Goal: Book appointment/travel/reservation

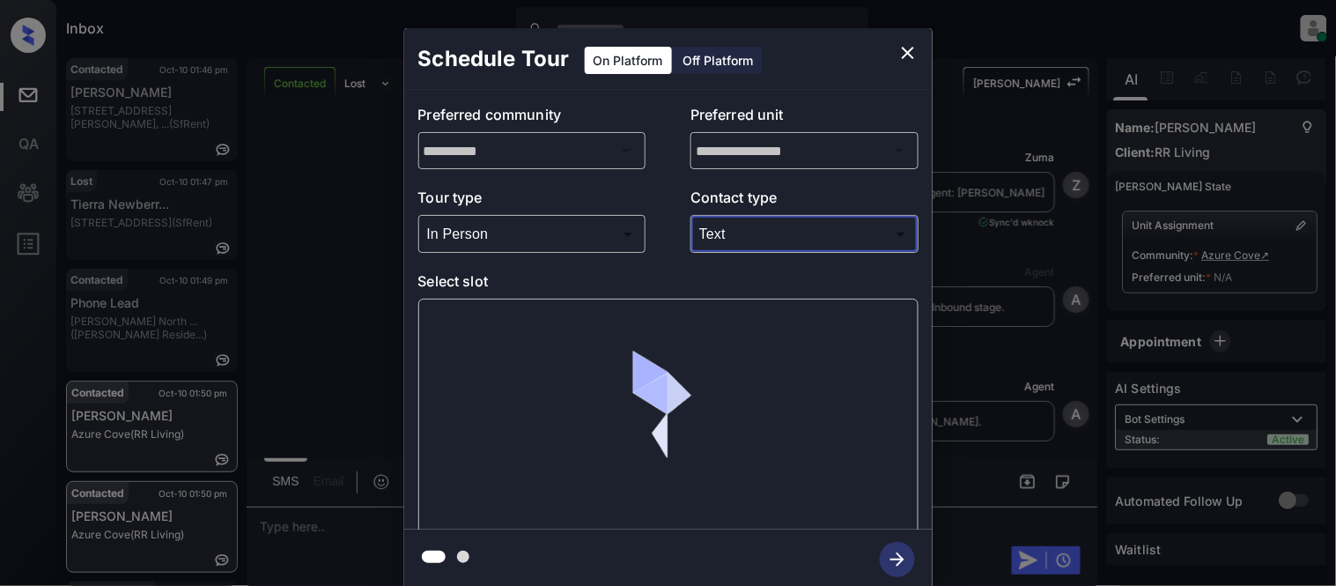
scroll to position [7301, 0]
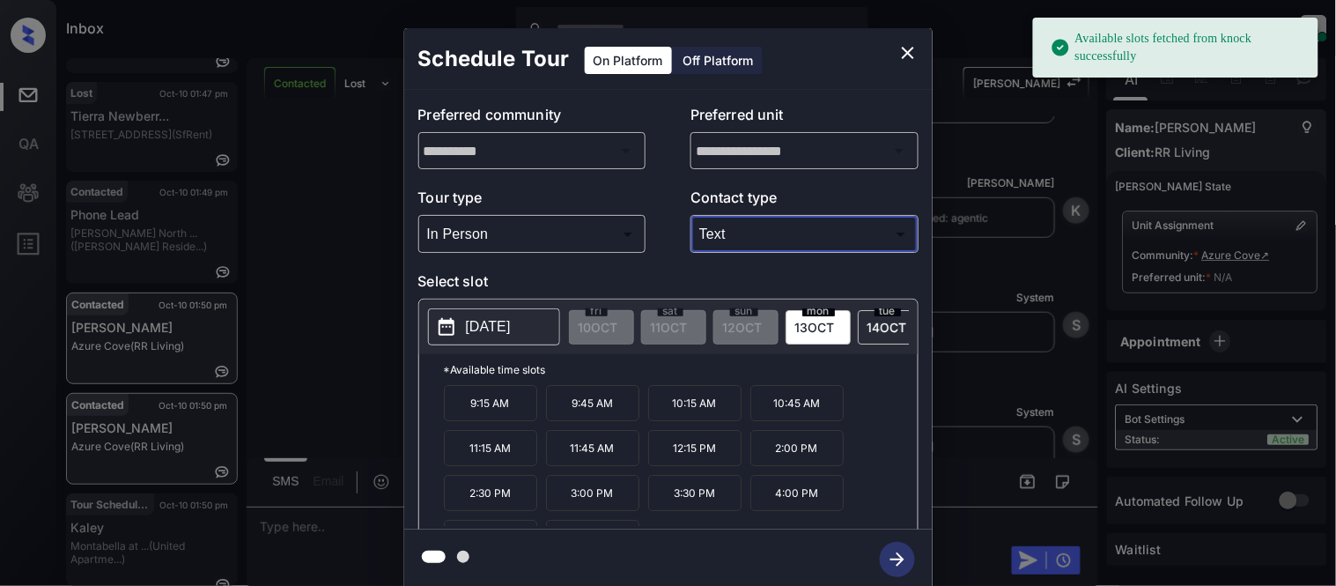
click at [500, 327] on p "[DATE]" at bounding box center [488, 326] width 45 height 21
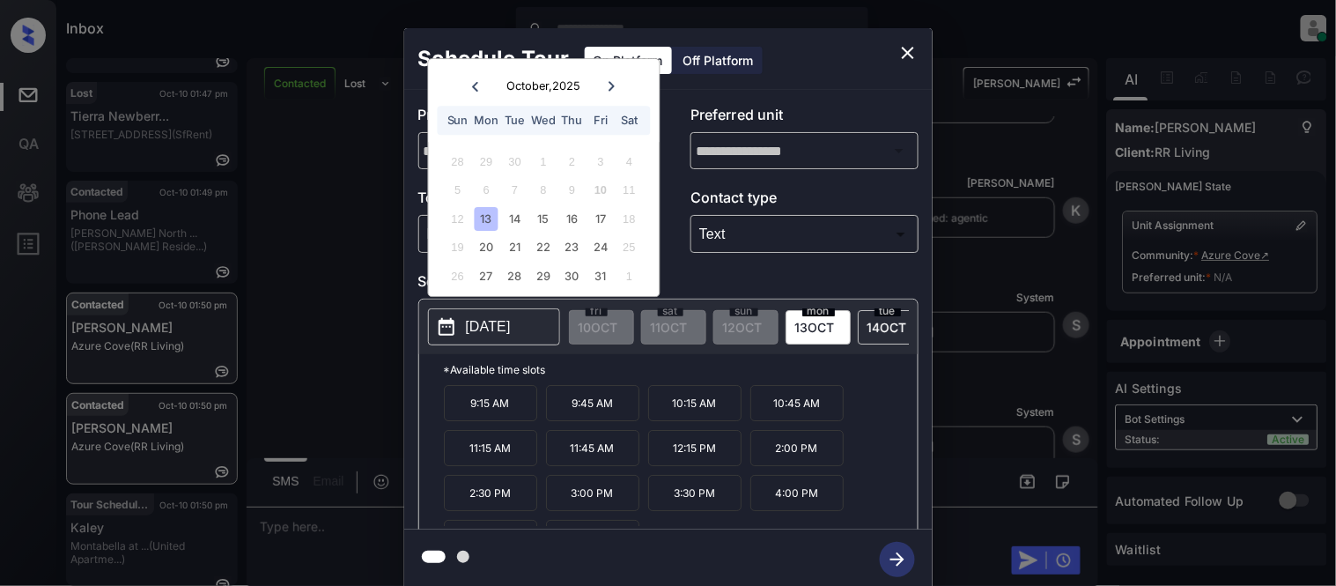
click at [604, 80] on div at bounding box center [612, 86] width 24 height 22
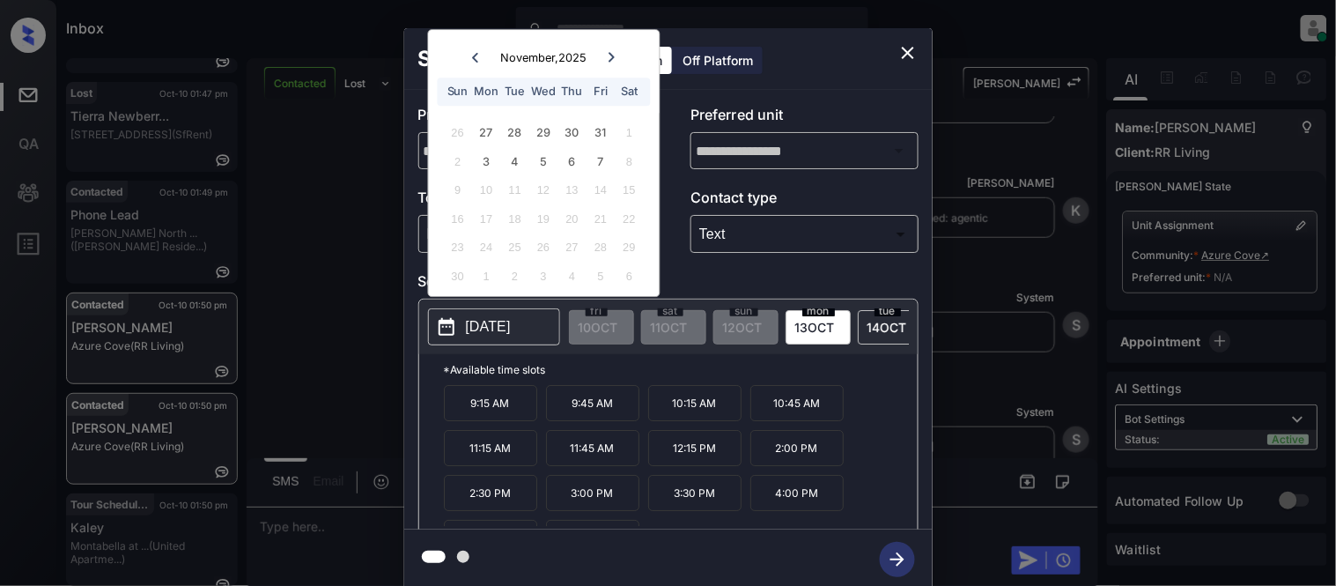
click at [610, 58] on icon at bounding box center [612, 57] width 11 height 11
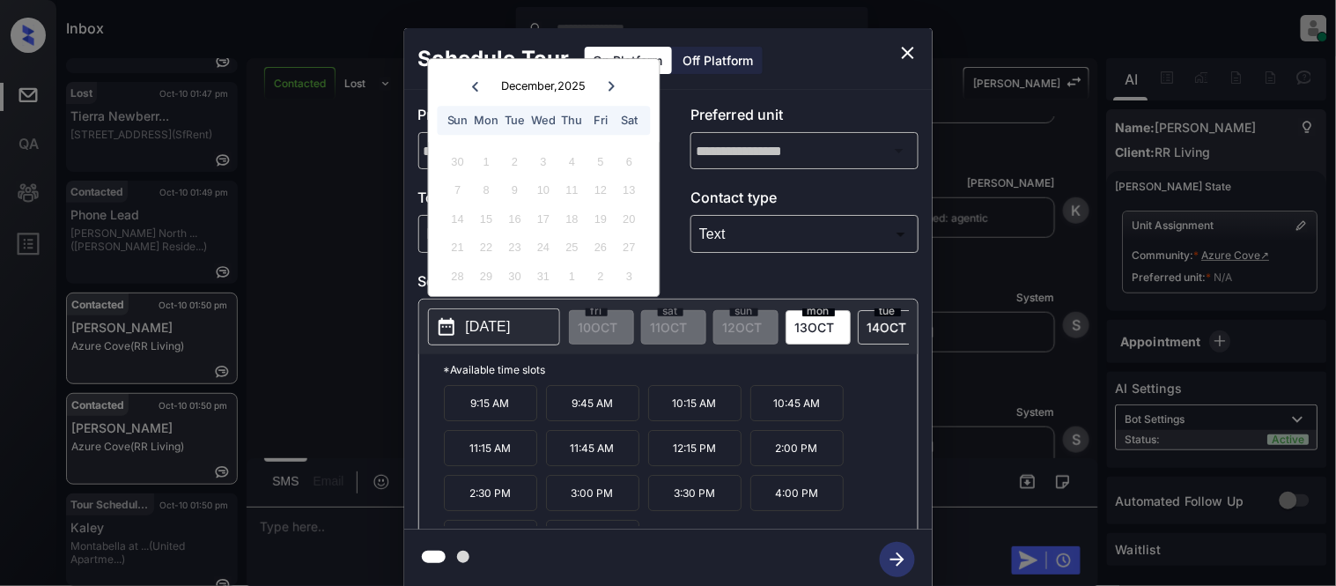
click at [909, 56] on icon "close" at bounding box center [908, 52] width 21 height 21
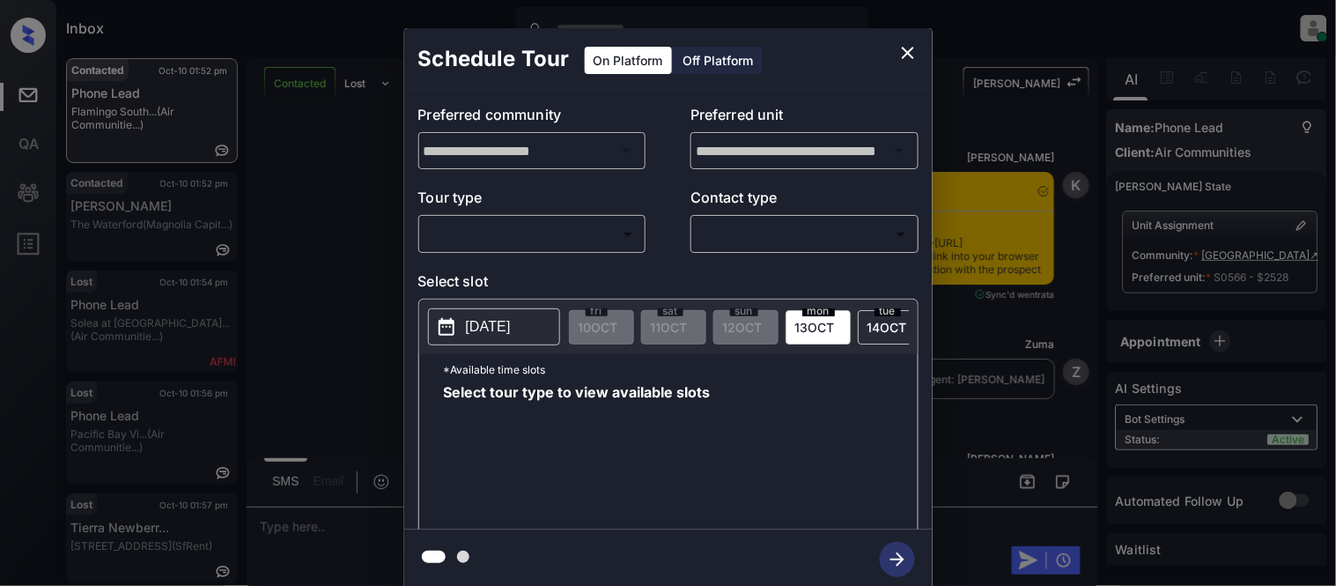
scroll to position [7, 0]
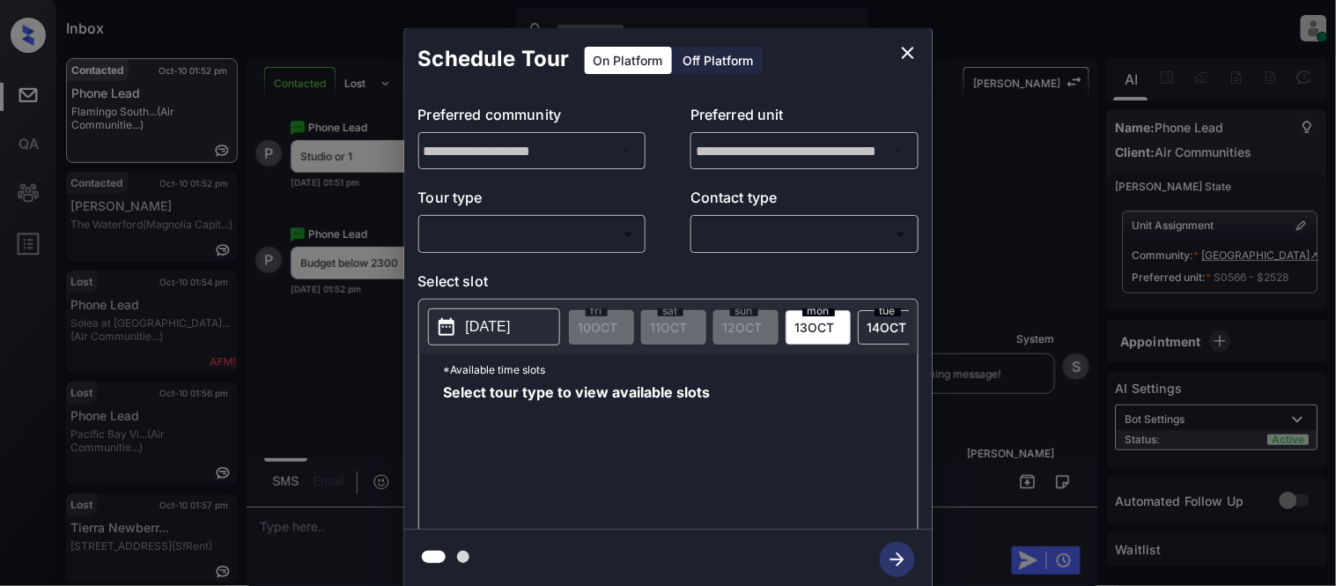
click at [522, 243] on body "Inbox Kristina Cataag Online Set yourself offline Set yourself on break Profile…" at bounding box center [668, 293] width 1336 height 586
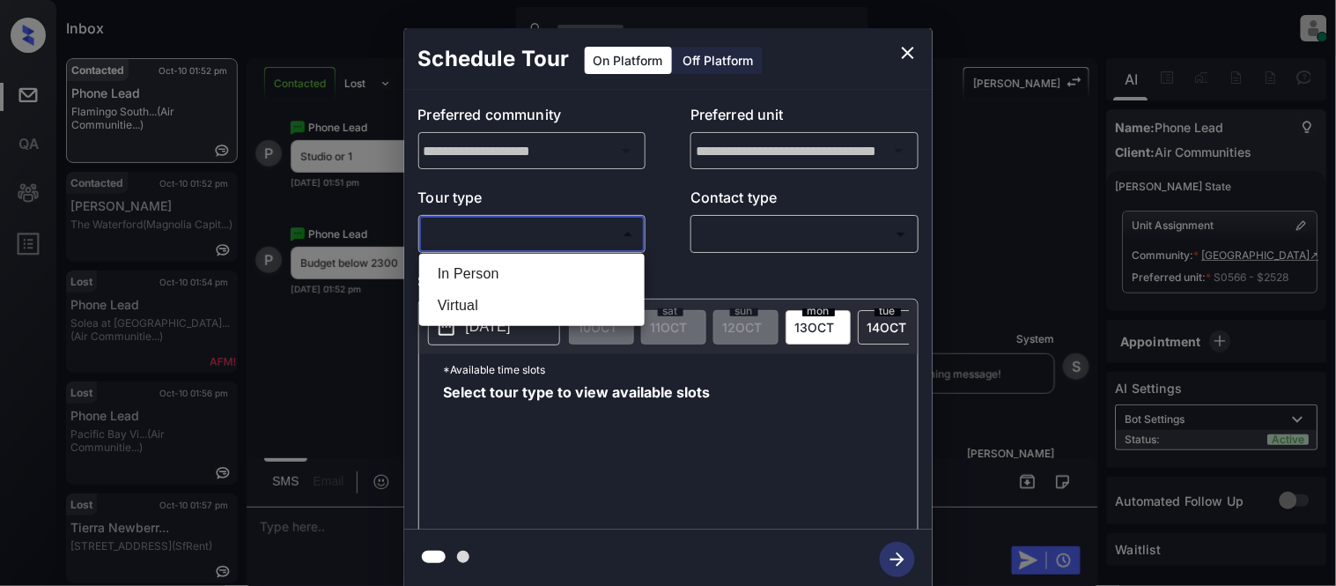
click at [911, 51] on div at bounding box center [668, 293] width 1336 height 586
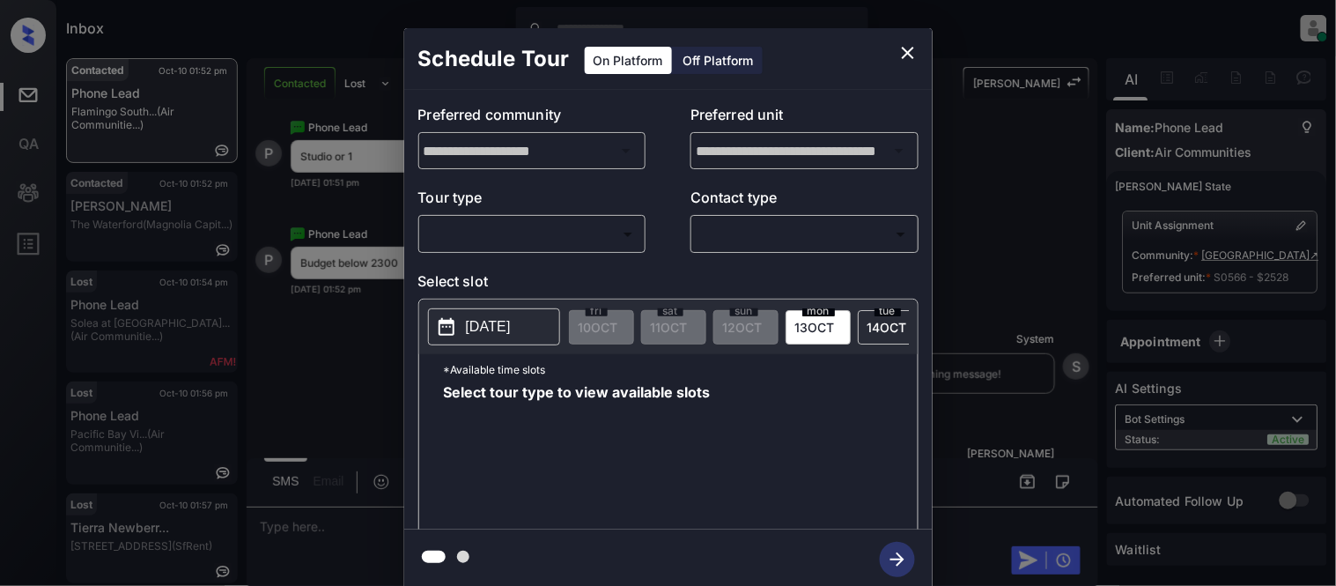
click at [1290, 224] on div "**********" at bounding box center [668, 309] width 1336 height 618
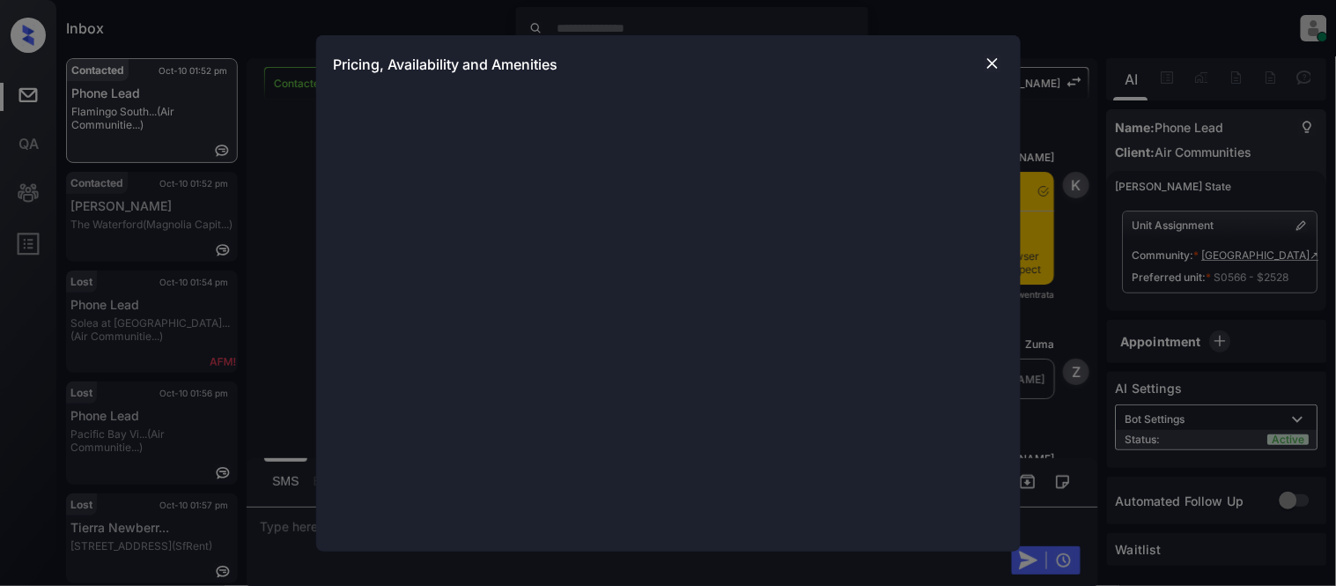
scroll to position [7, 0]
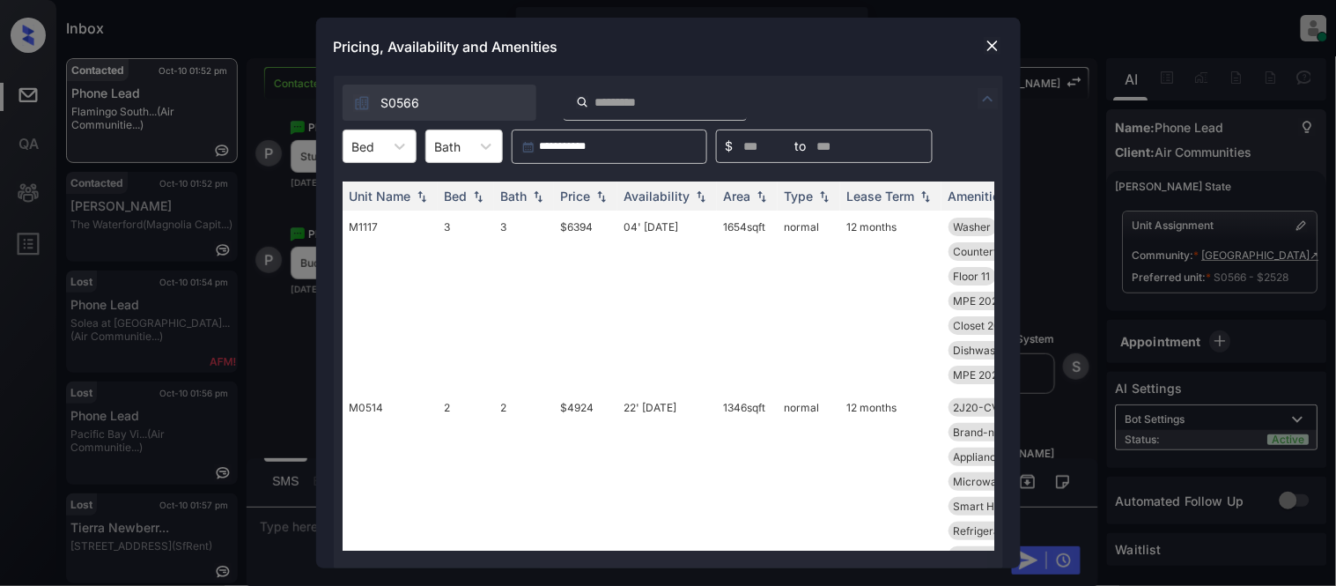
click at [383, 164] on div "Unit Name Bed Bath Price Availability Area Type Lease Term Amenities M1117 3 3 …" at bounding box center [668, 366] width 669 height 404
click at [380, 146] on div "Bed" at bounding box center [364, 147] width 41 height 26
click at [371, 182] on div "0" at bounding box center [380, 190] width 74 height 32
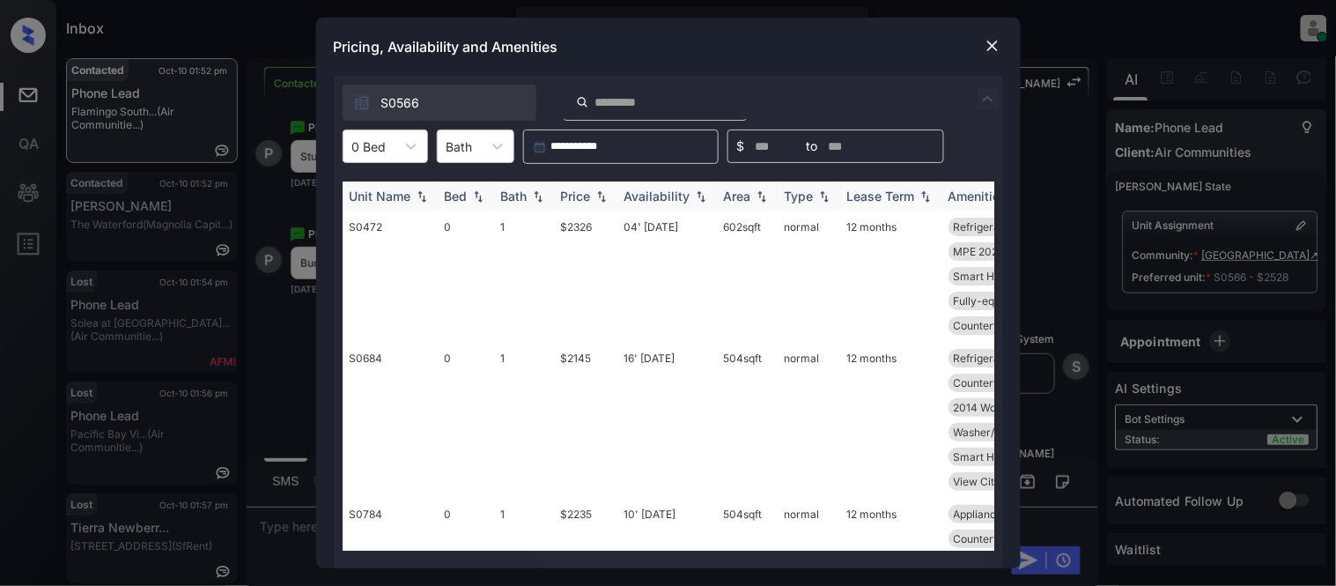
click at [575, 189] on div "Price" at bounding box center [576, 196] width 30 height 15
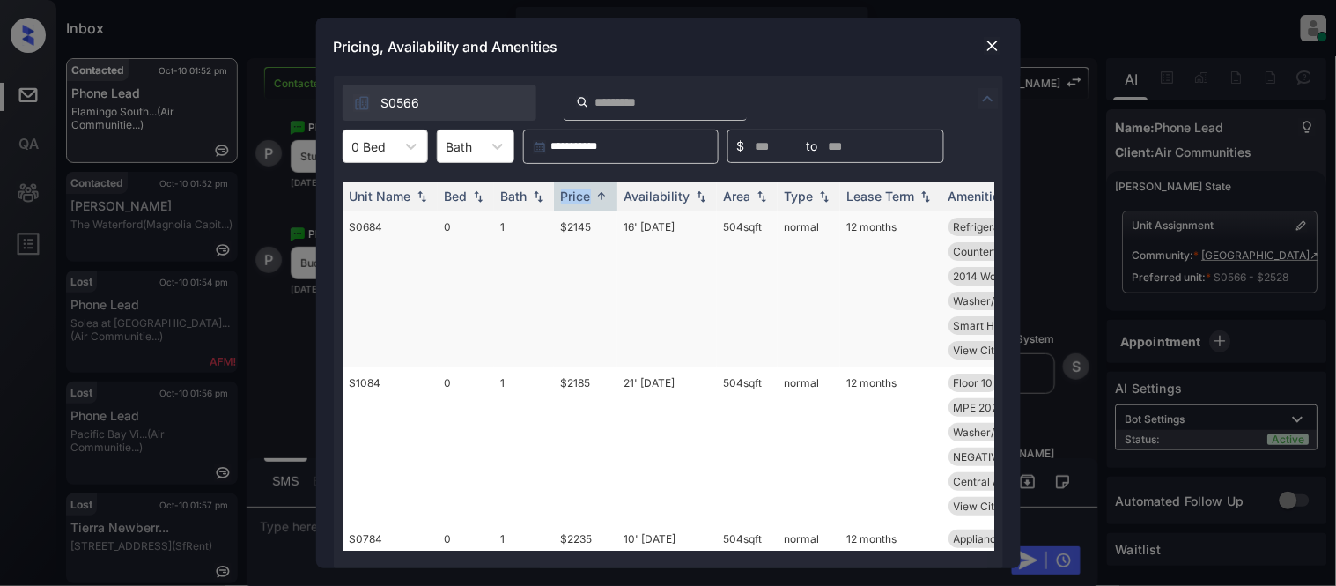
click at [580, 232] on td "$2145" at bounding box center [585, 289] width 63 height 156
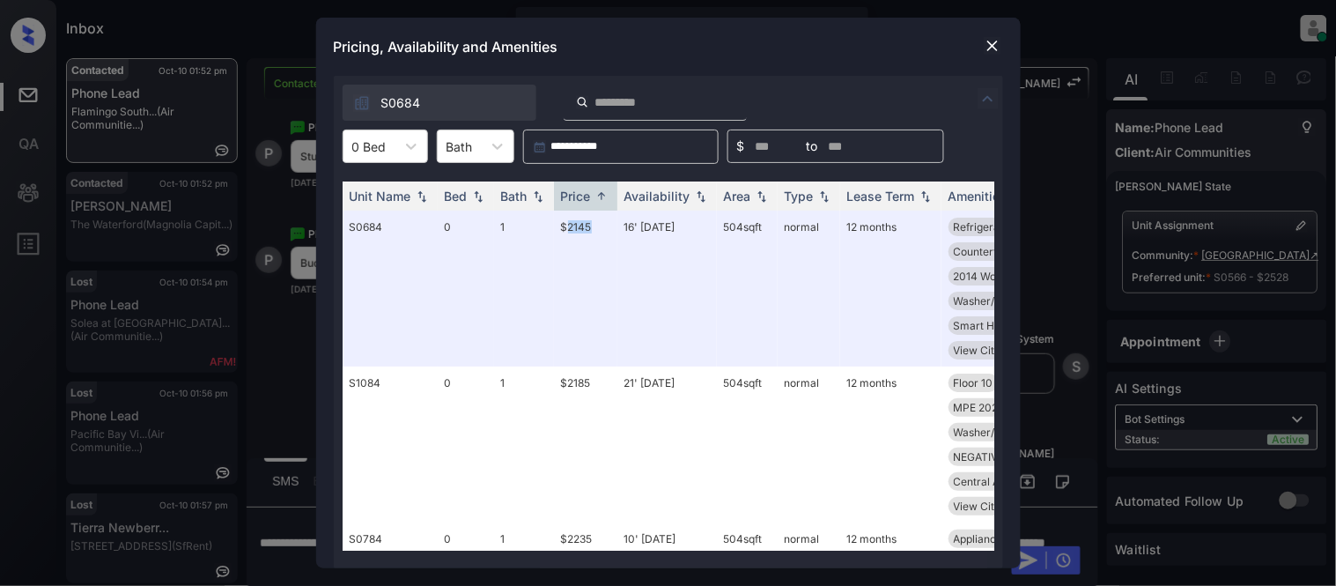
click at [984, 42] on img at bounding box center [993, 46] width 18 height 18
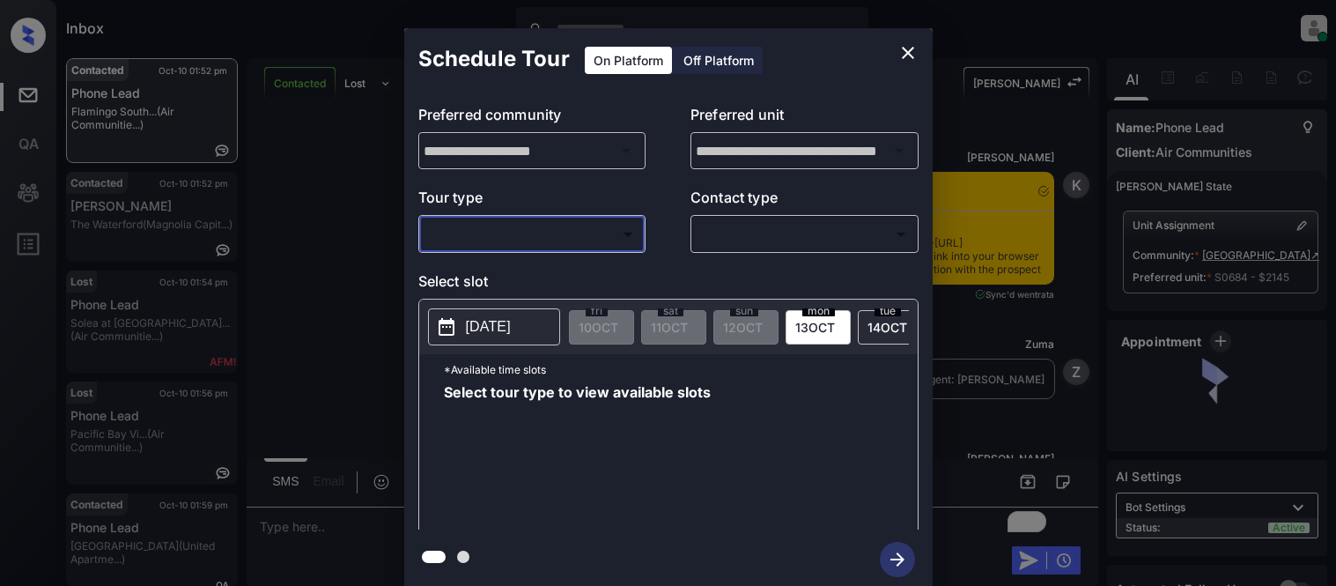
click at [543, 235] on body "Inbox [PERSON_NAME] Cataag Online Set yourself offline Set yourself on break Pr…" at bounding box center [668, 293] width 1336 height 586
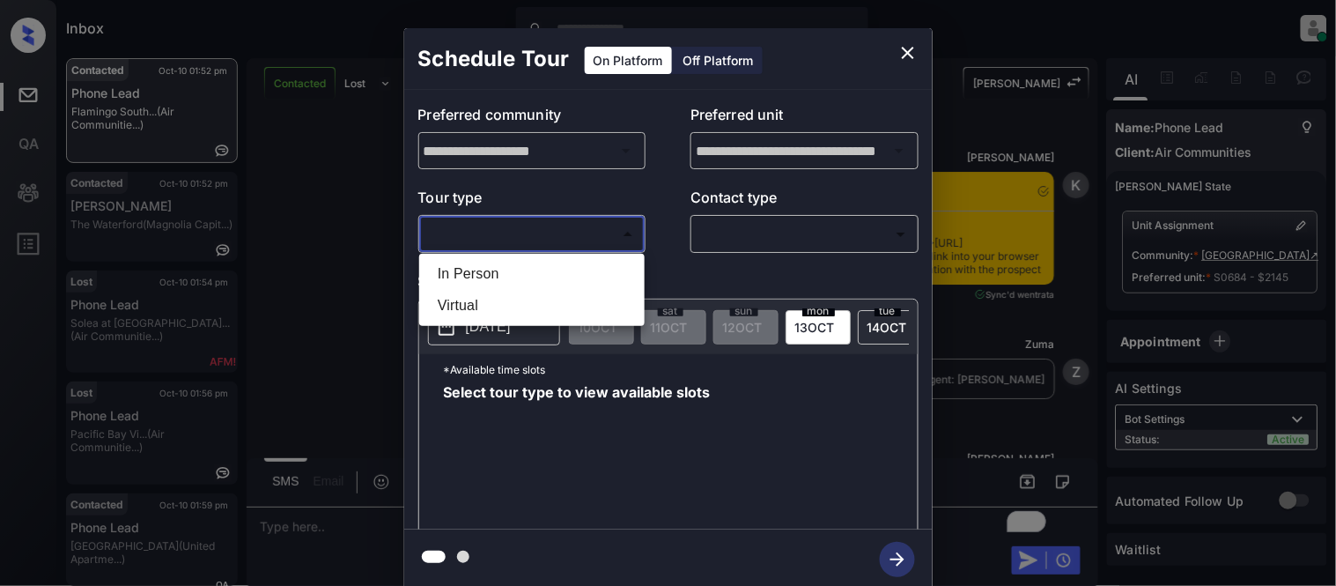
scroll to position [4763, 0]
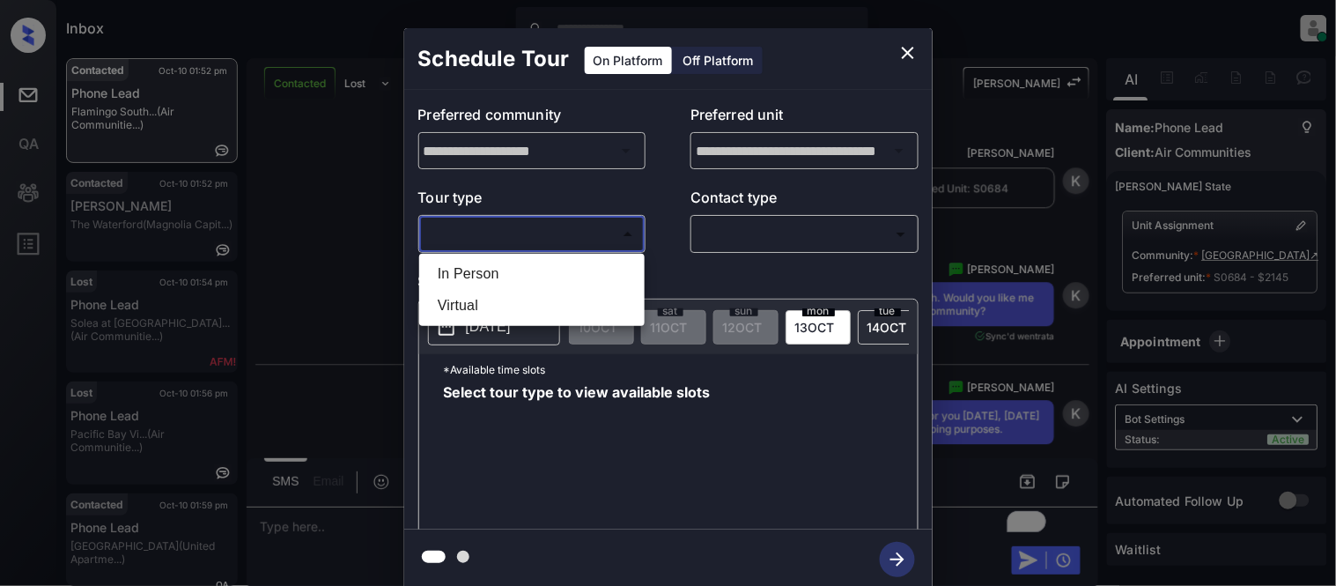
click at [497, 275] on li "In Person" at bounding box center [532, 274] width 217 height 32
type input "********"
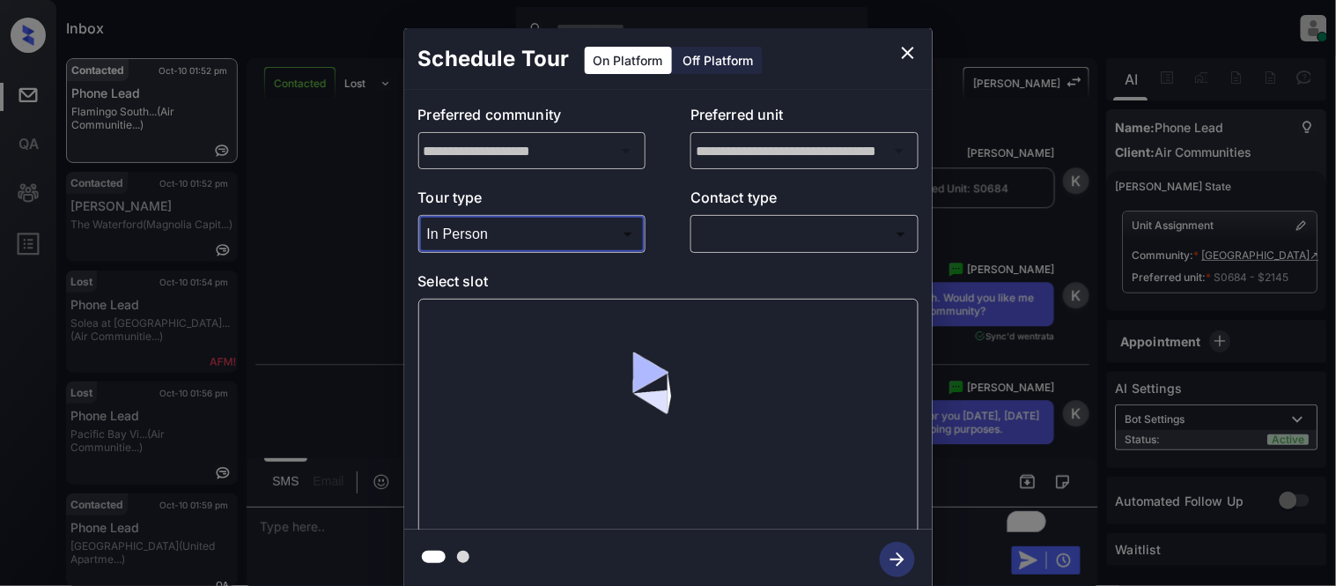
click at [721, 247] on body "Inbox Kristina Cataag Online Set yourself offline Set yourself on break Profile…" at bounding box center [668, 293] width 1336 height 586
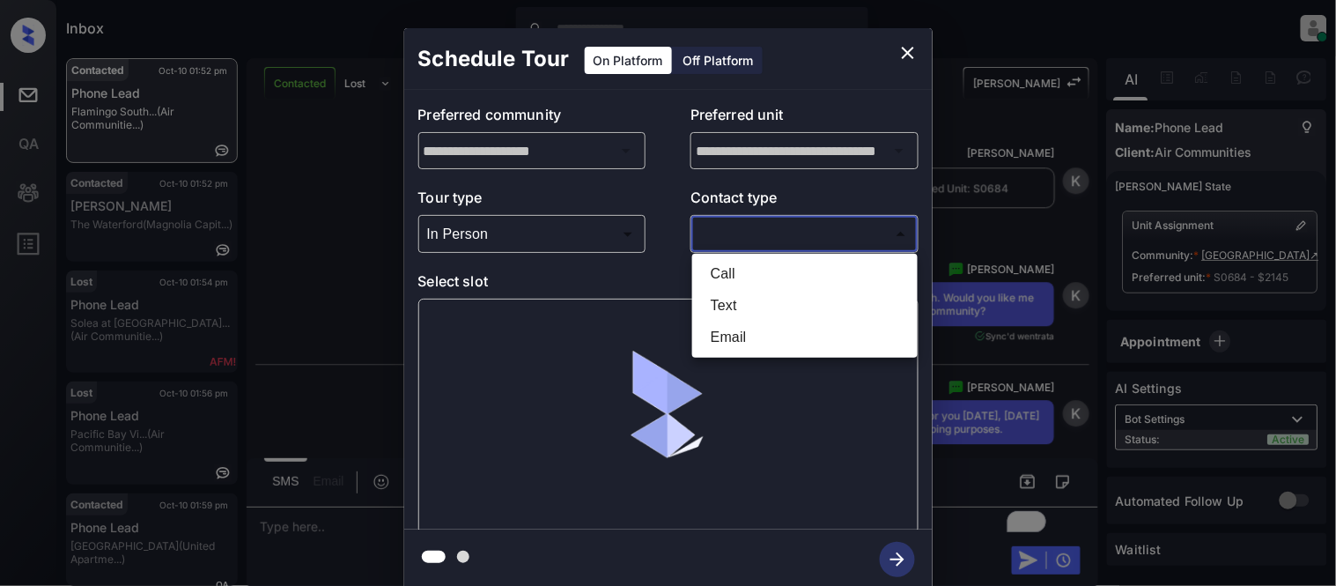
click at [728, 295] on li "Text" at bounding box center [805, 306] width 217 height 32
type input "****"
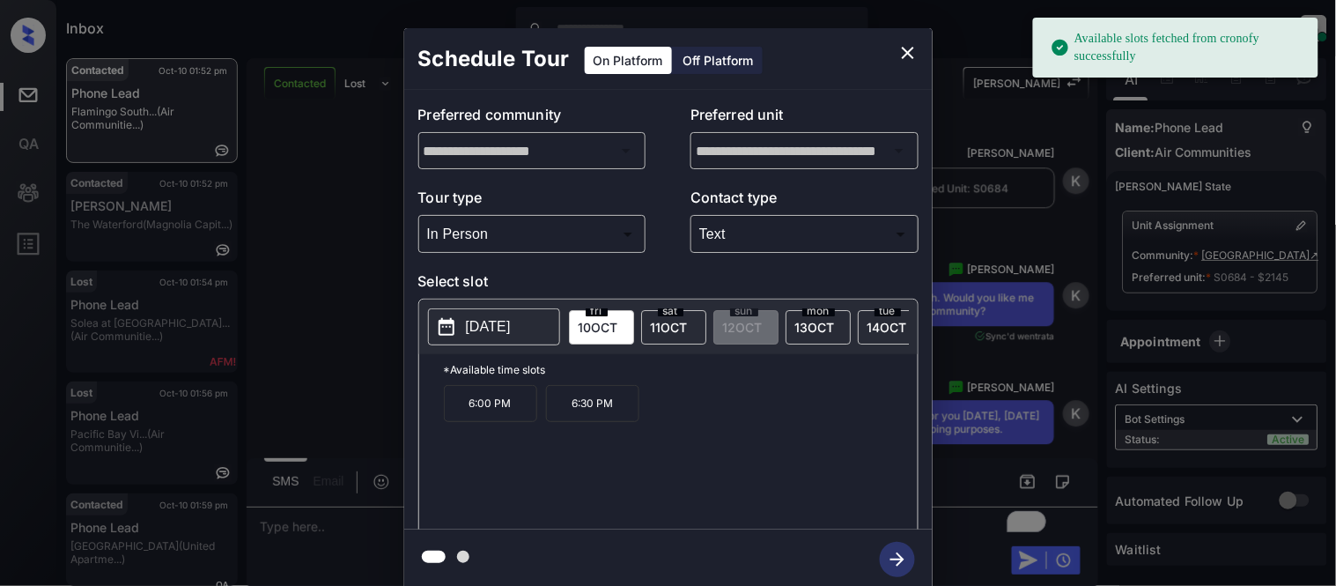
click at [511, 322] on p "2025-10-10" at bounding box center [488, 326] width 45 height 21
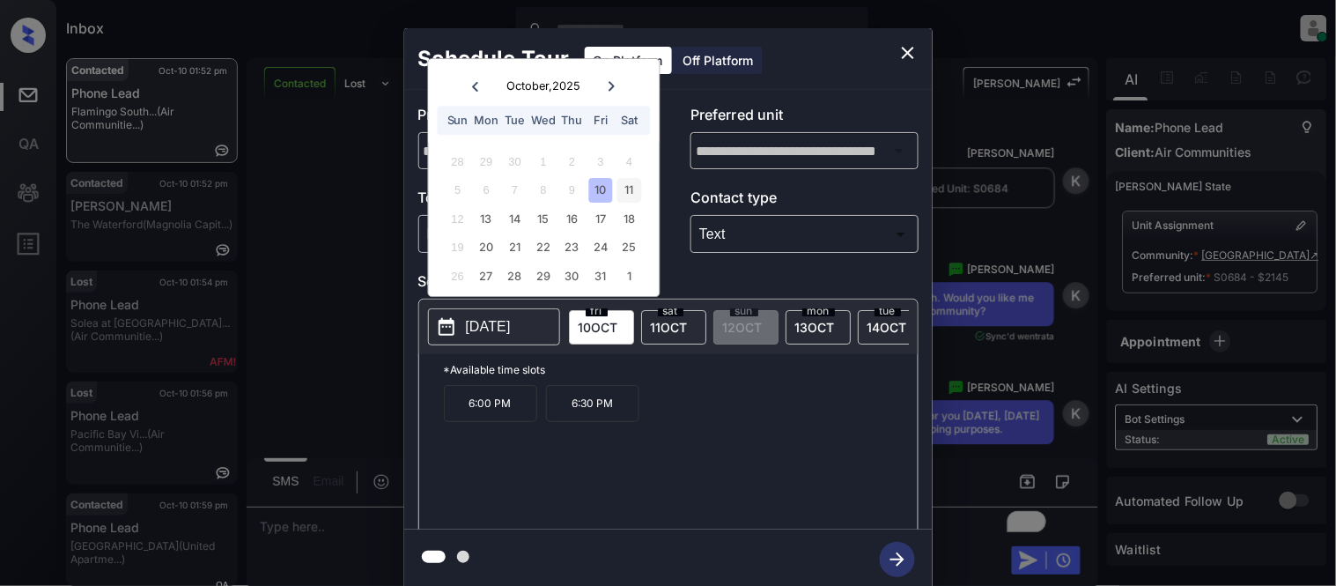
click at [634, 191] on div "11" at bounding box center [630, 191] width 24 height 24
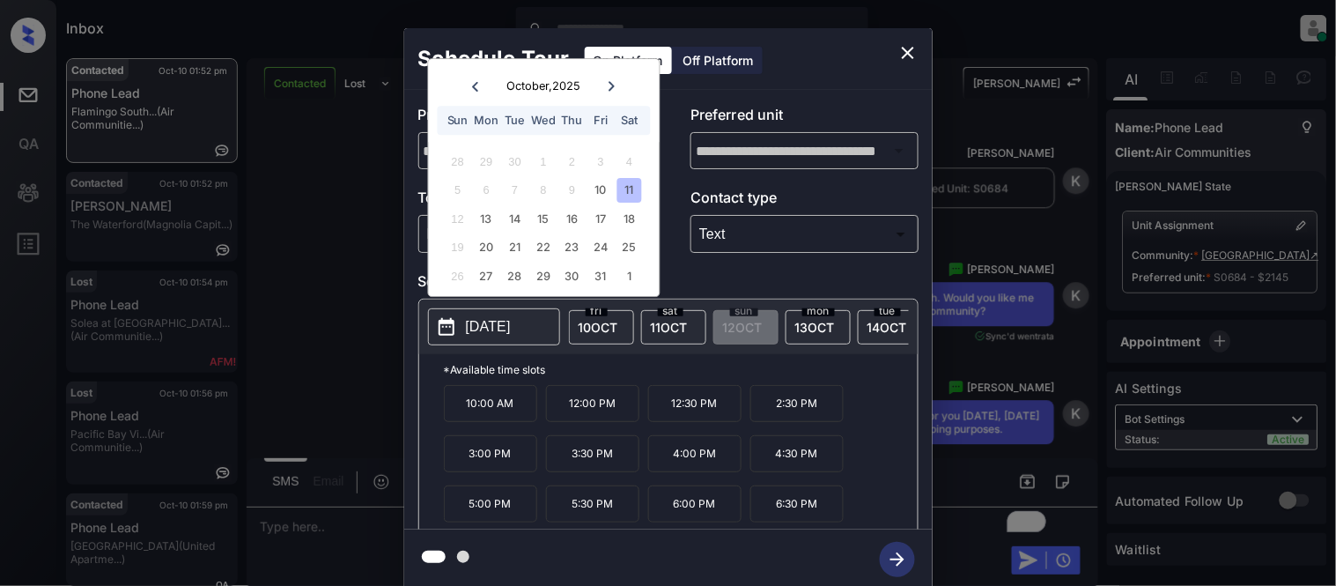
click at [505, 419] on p "10:00 AM" at bounding box center [490, 403] width 93 height 37
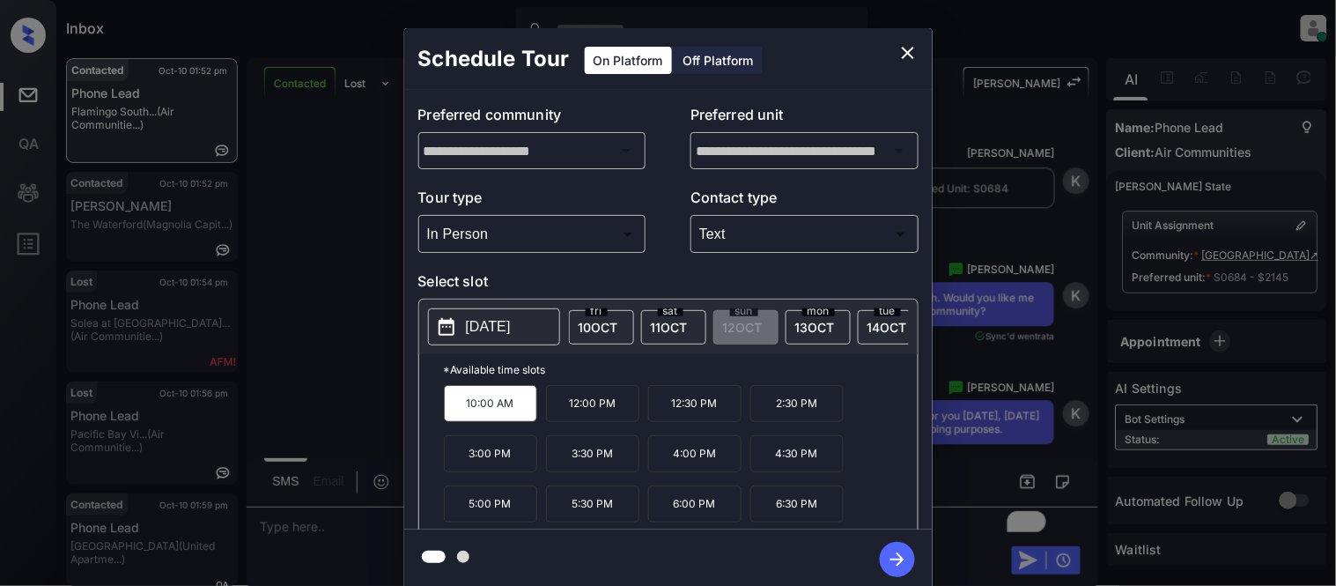
click at [888, 558] on icon "button" at bounding box center [897, 559] width 35 height 35
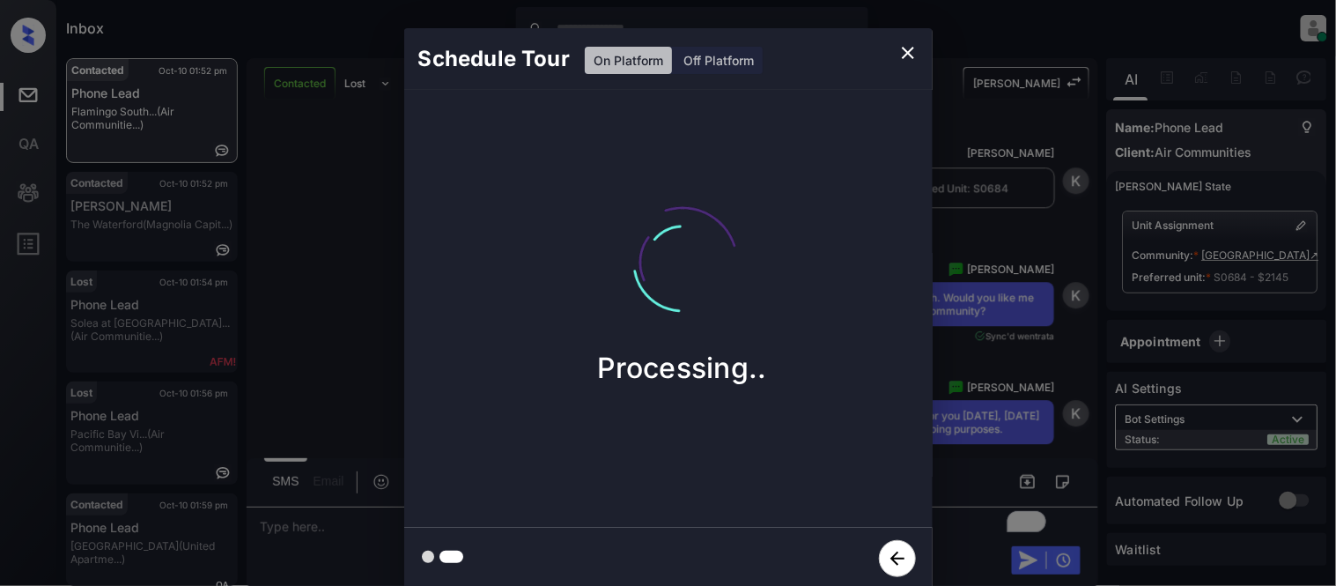
click at [1010, 437] on div "Schedule Tour On Platform Off Platform Processing.." at bounding box center [668, 309] width 1336 height 618
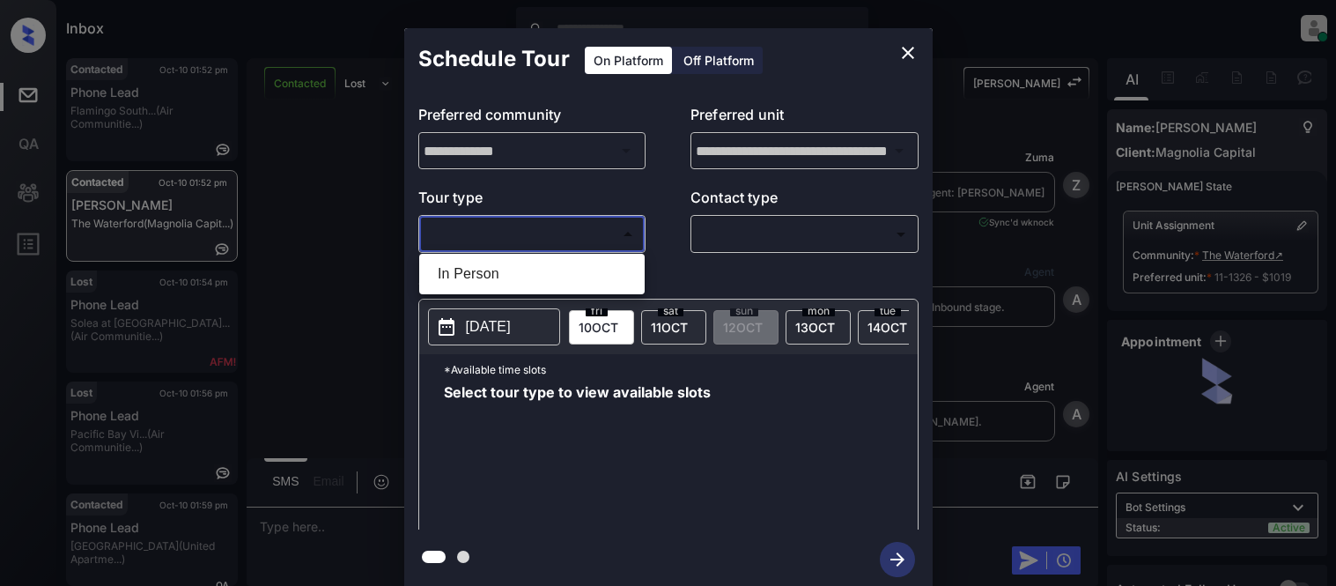
click at [467, 233] on body "Inbox [PERSON_NAME] Cataag Online Set yourself offline Set yourself on break Pr…" at bounding box center [668, 293] width 1336 height 586
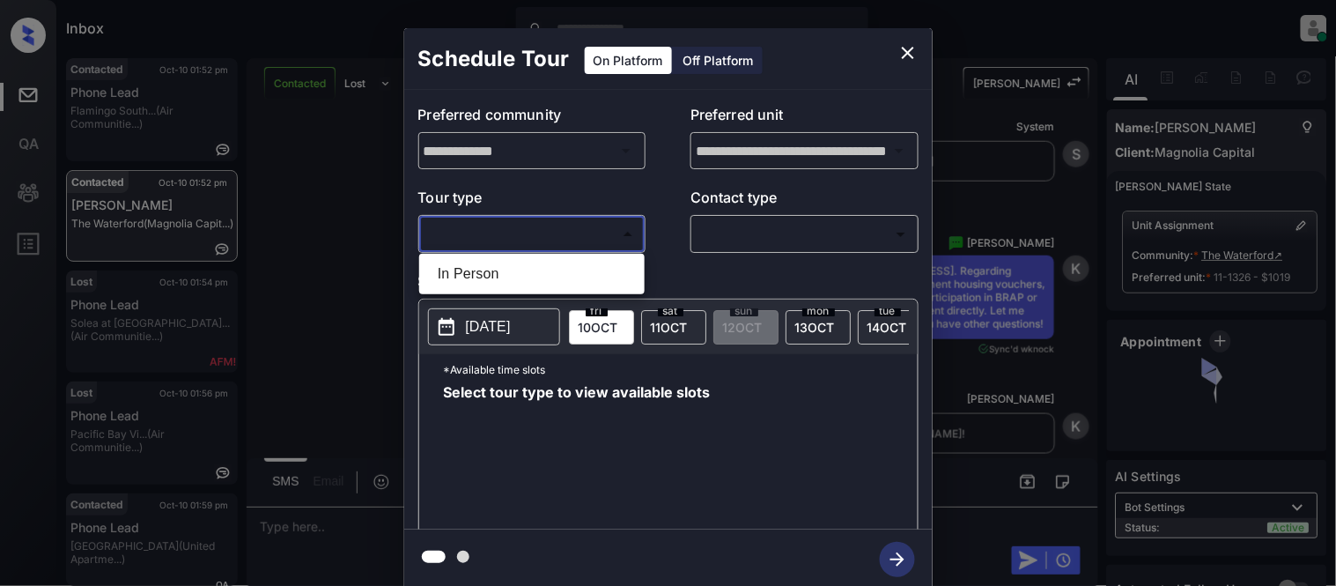
click at [469, 255] on ul "In Person" at bounding box center [532, 274] width 226 height 41
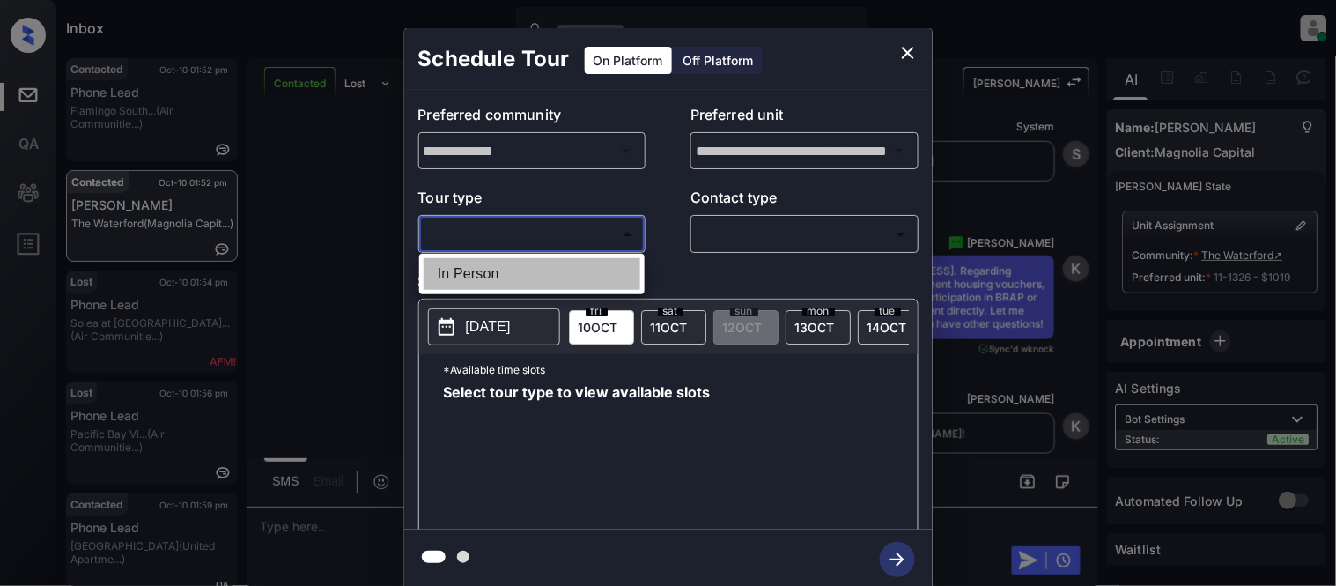
click at [615, 274] on li "In Person" at bounding box center [532, 274] width 217 height 32
type input "********"
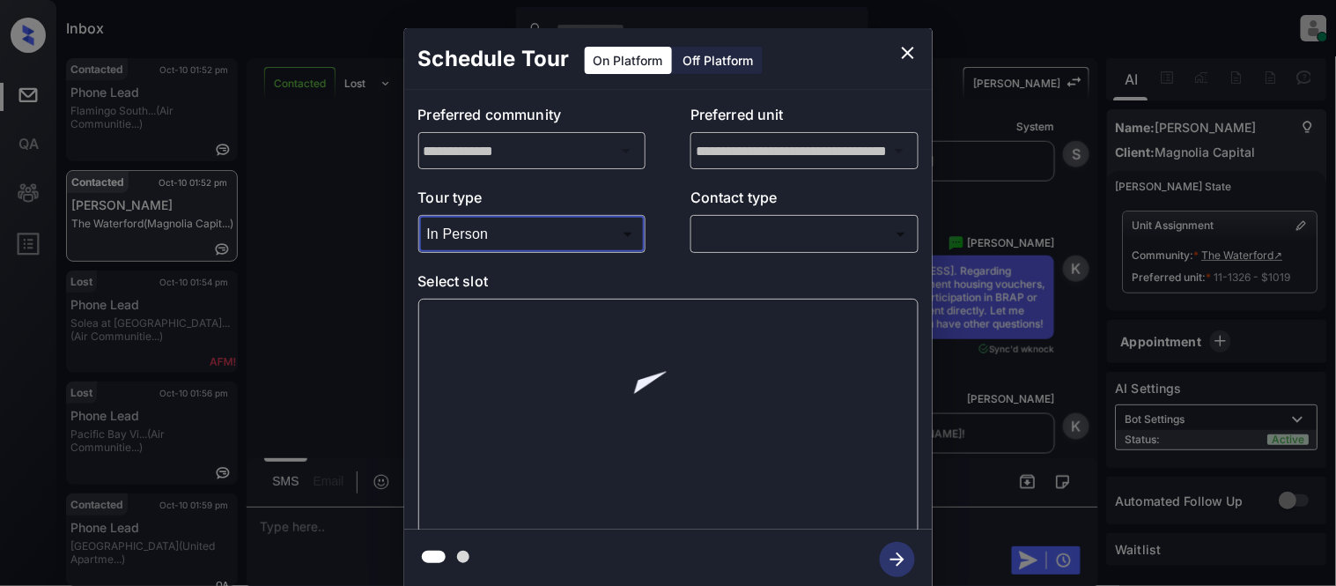
click at [758, 232] on body "Inbox Kristina Cataag Online Set yourself offline Set yourself on break Profile…" at bounding box center [668, 293] width 1336 height 586
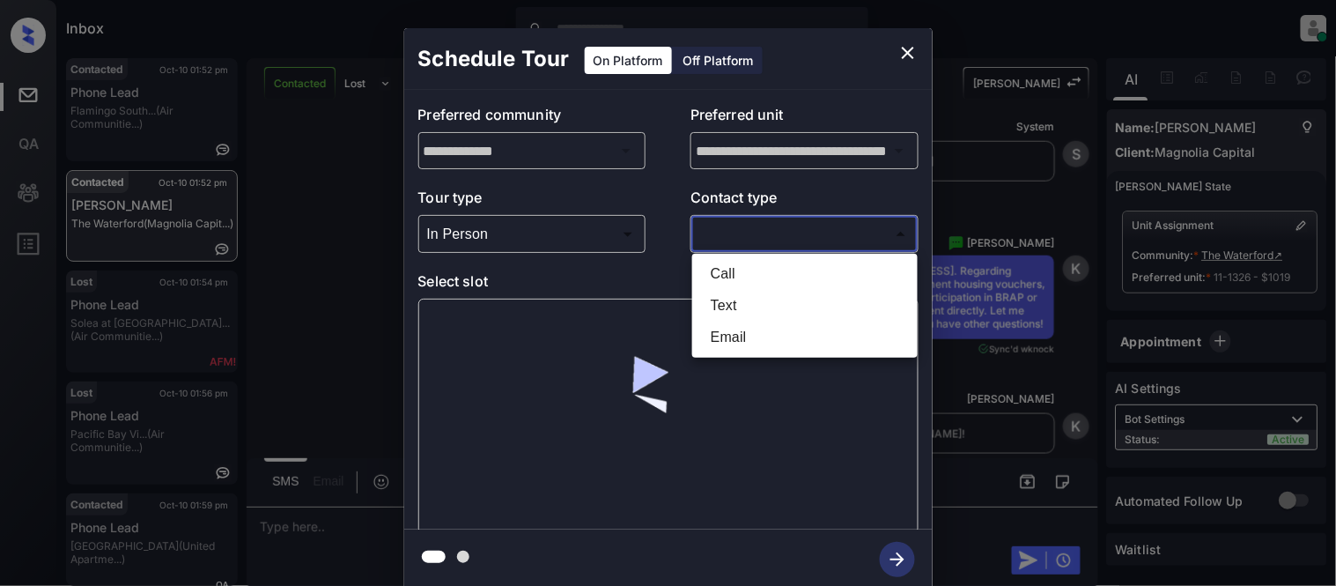
click at [731, 300] on li "Text" at bounding box center [805, 306] width 217 height 32
type input "****"
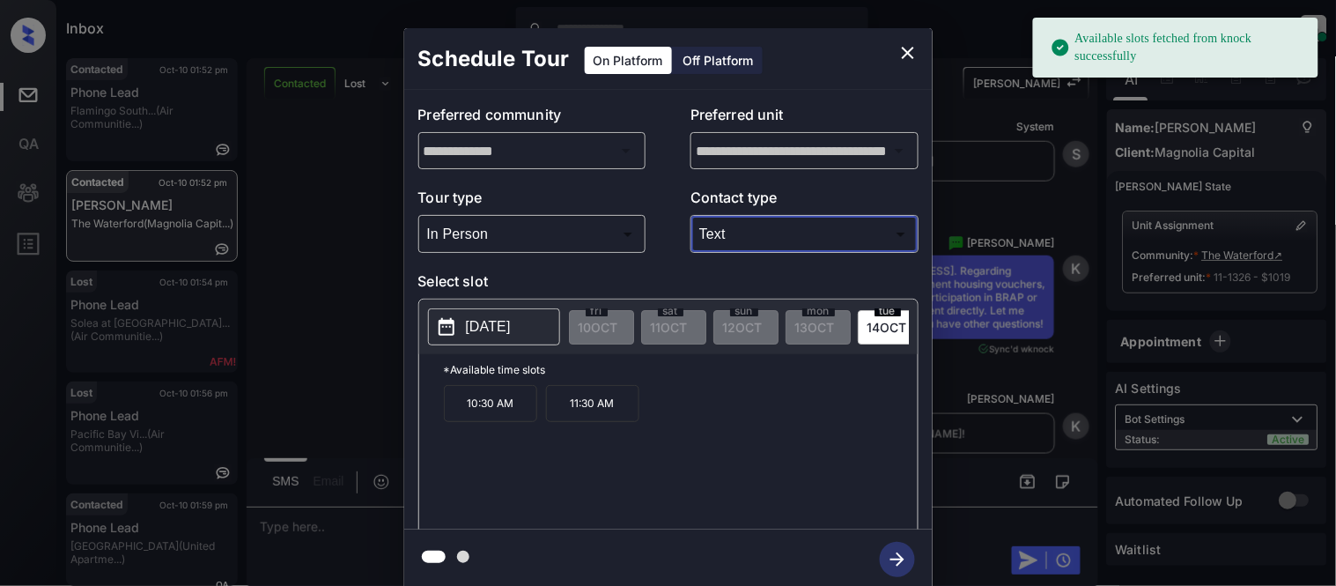
click at [522, 338] on button "2025-10-14" at bounding box center [494, 326] width 132 height 37
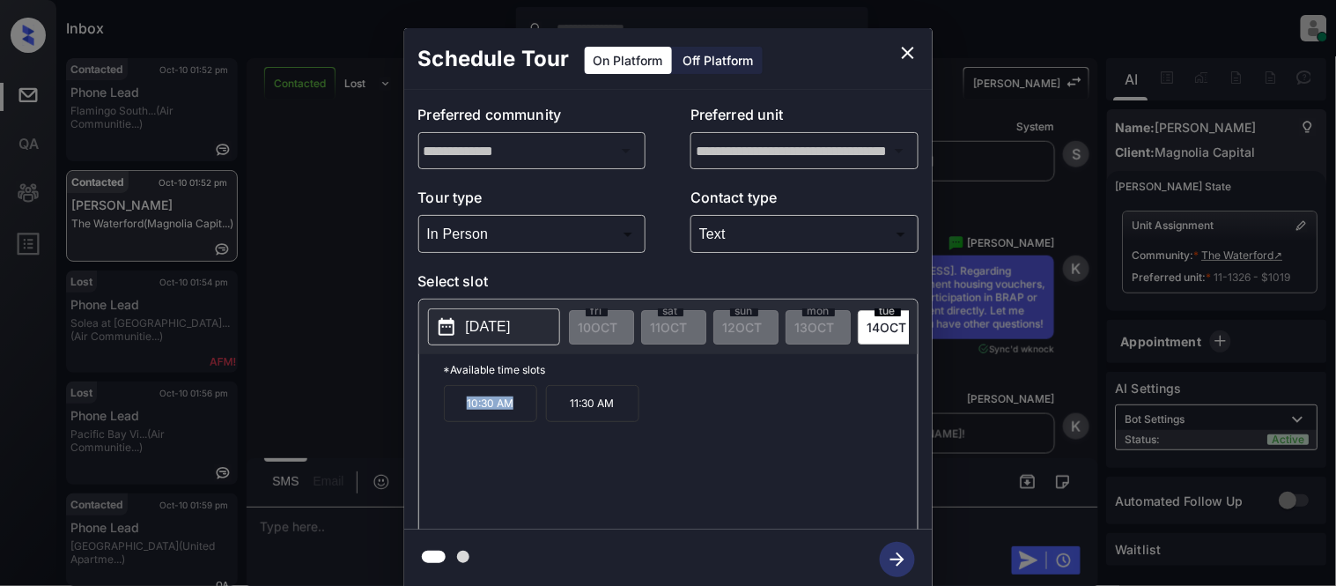
drag, startPoint x: 469, startPoint y: 408, endPoint x: 520, endPoint y: 419, distance: 52.4
click at [520, 419] on p "10:30 AM" at bounding box center [490, 403] width 93 height 37
copy p "10:30 AM"
click at [322, 535] on div "**********" at bounding box center [668, 309] width 1336 height 618
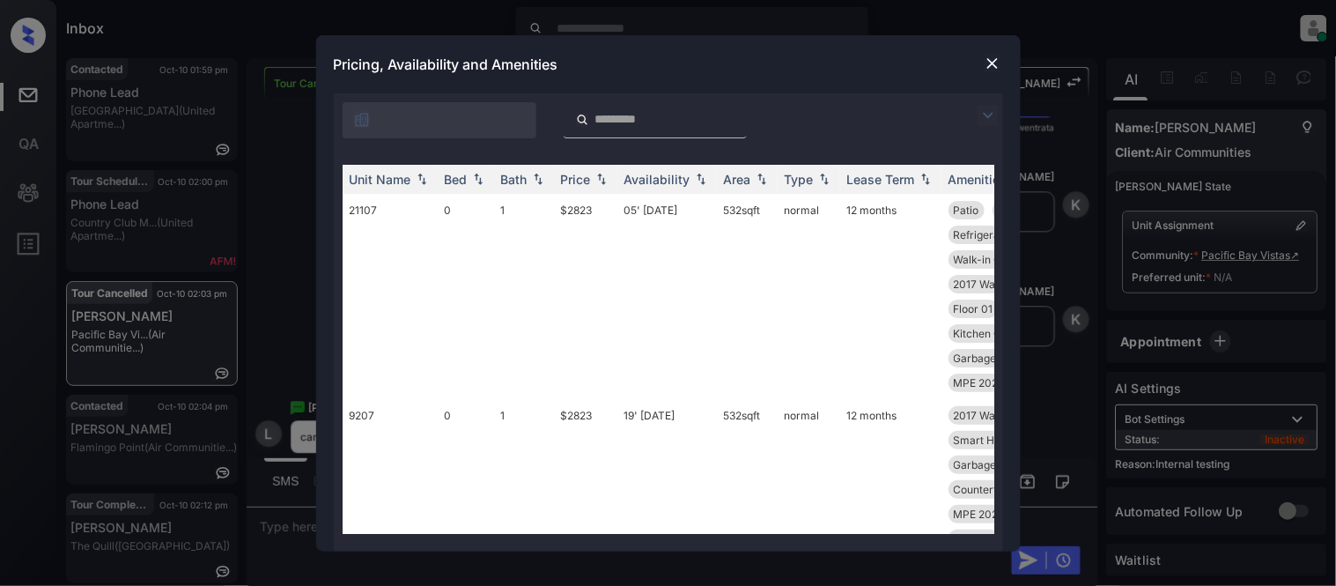
scroll to position [4, 0]
click at [987, 111] on img at bounding box center [988, 115] width 21 height 21
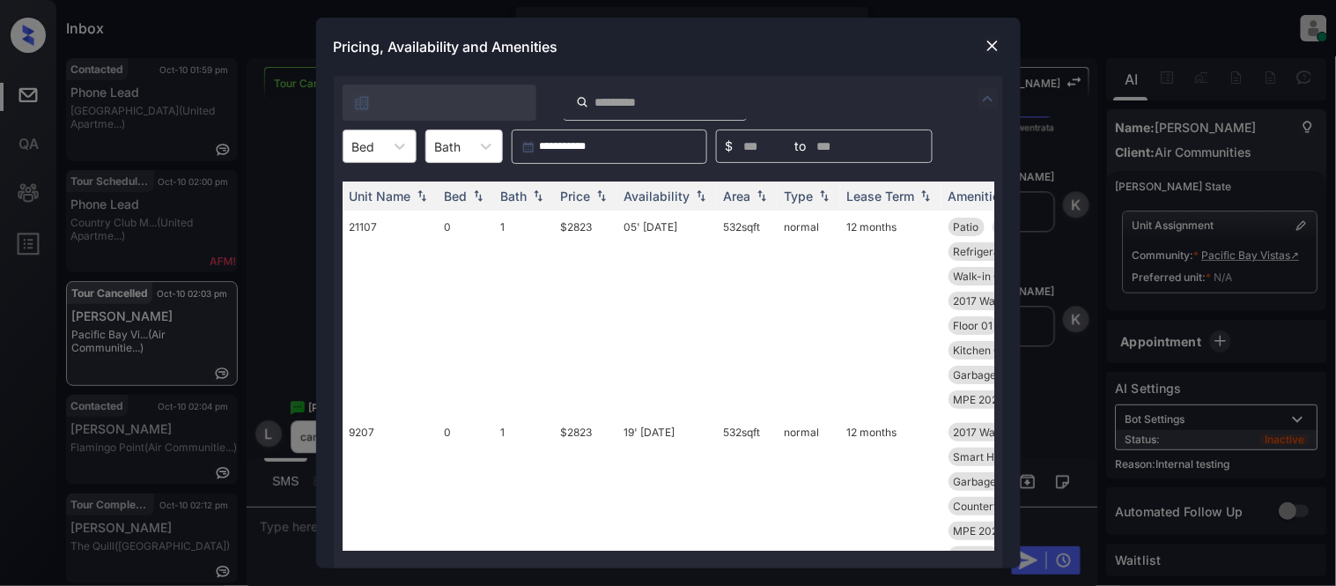
click at [376, 148] on div "Bed" at bounding box center [364, 147] width 41 height 26
click at [376, 244] on div "2" at bounding box center [380, 253] width 74 height 32
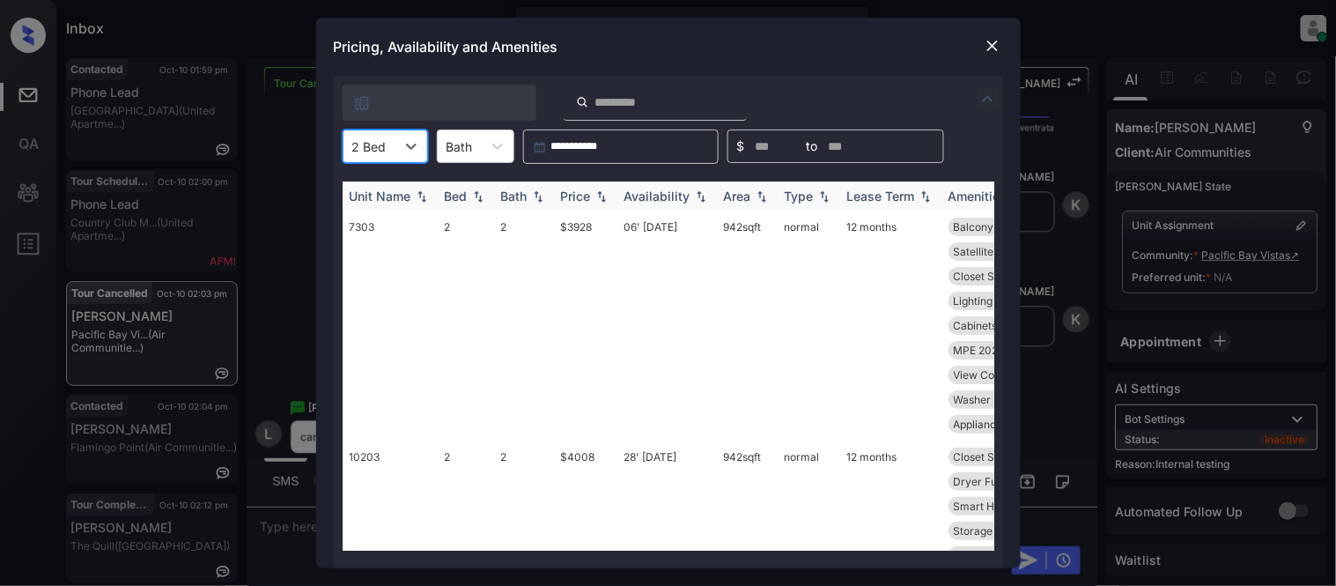
click at [595, 192] on img at bounding box center [602, 196] width 18 height 12
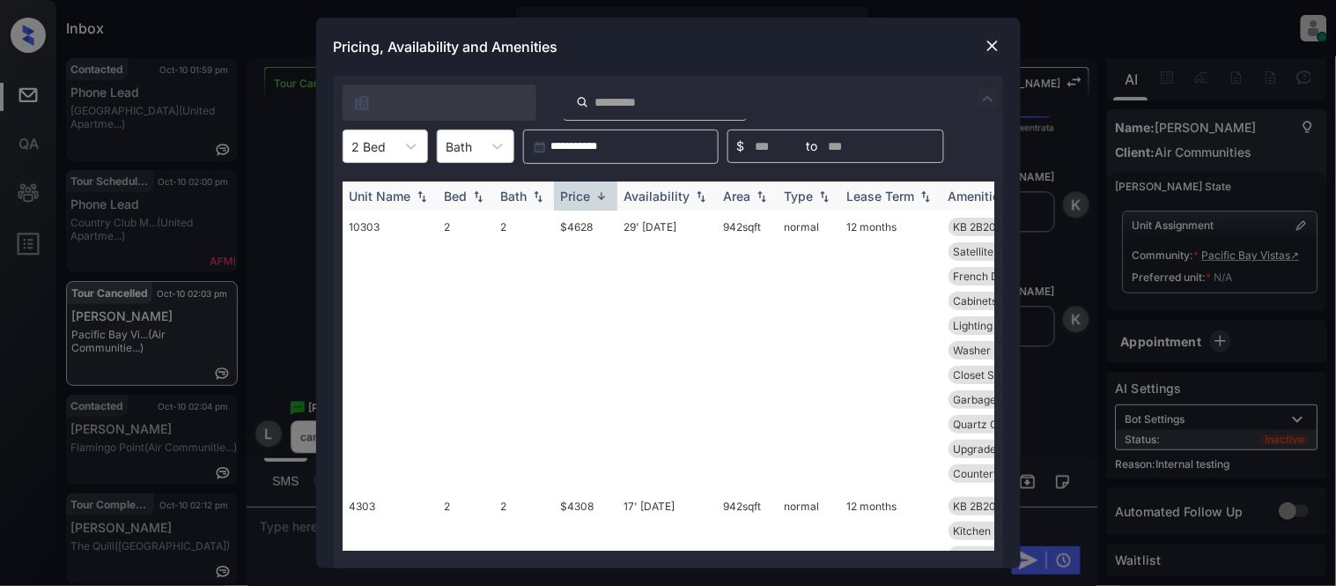
click at [595, 192] on img at bounding box center [602, 195] width 18 height 13
click at [561, 218] on td "$3707" at bounding box center [585, 338] width 63 height 255
click at [586, 226] on td "$3707" at bounding box center [585, 338] width 63 height 255
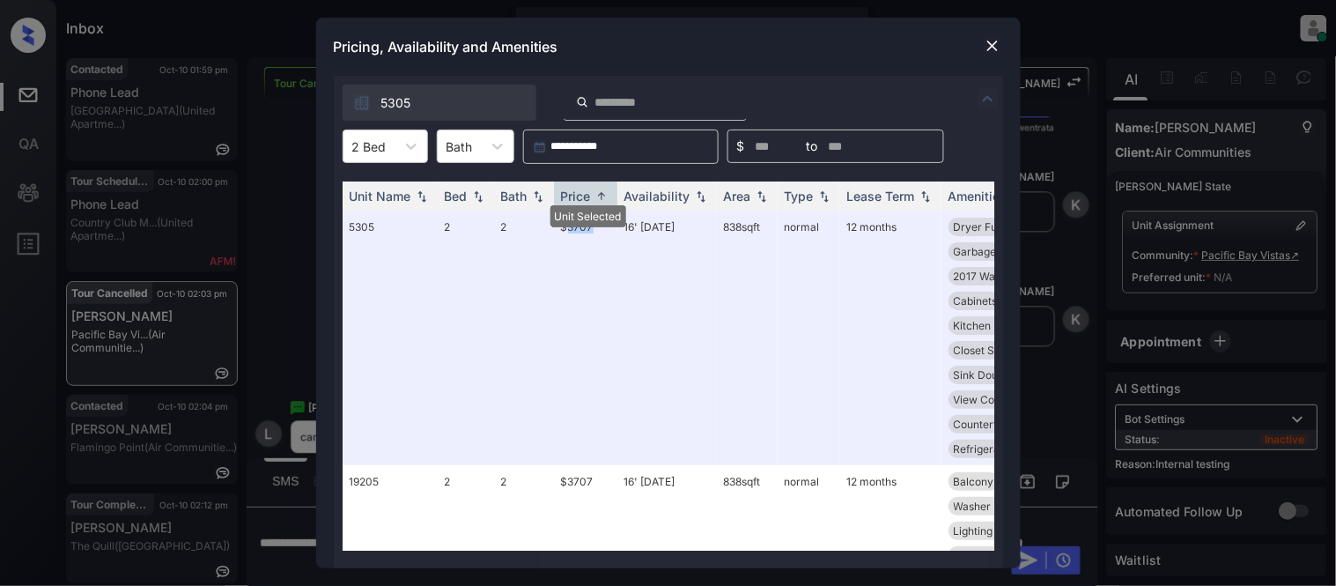
click at [993, 41] on img at bounding box center [993, 46] width 18 height 18
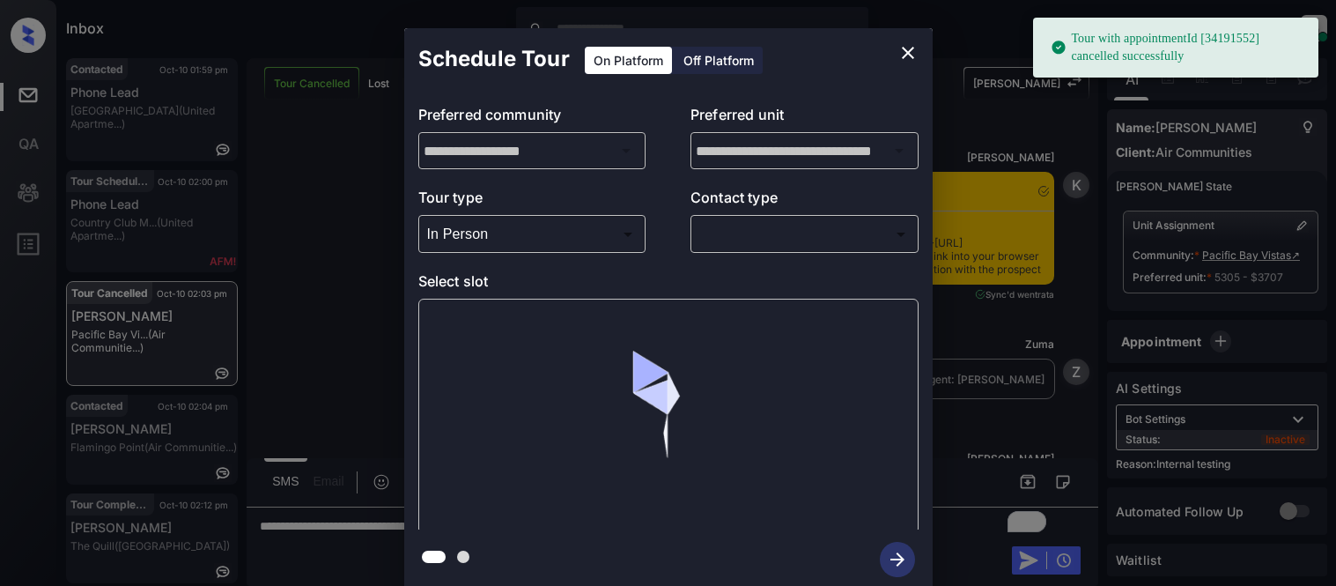
click at [741, 247] on div at bounding box center [668, 293] width 1336 height 586
click at [741, 242] on body "Tour with appointmentId [34191552] cancelled successfully Inbox Kristina Cataag…" at bounding box center [668, 293] width 1336 height 586
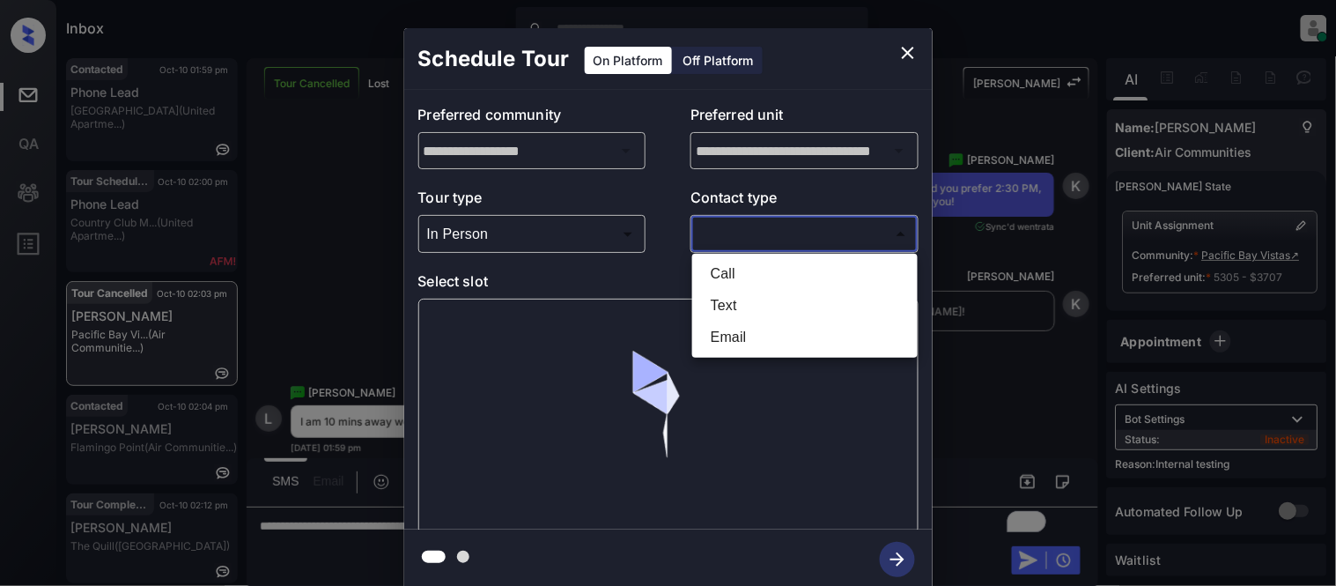
click at [724, 307] on li "Text" at bounding box center [805, 306] width 217 height 32
type input "****"
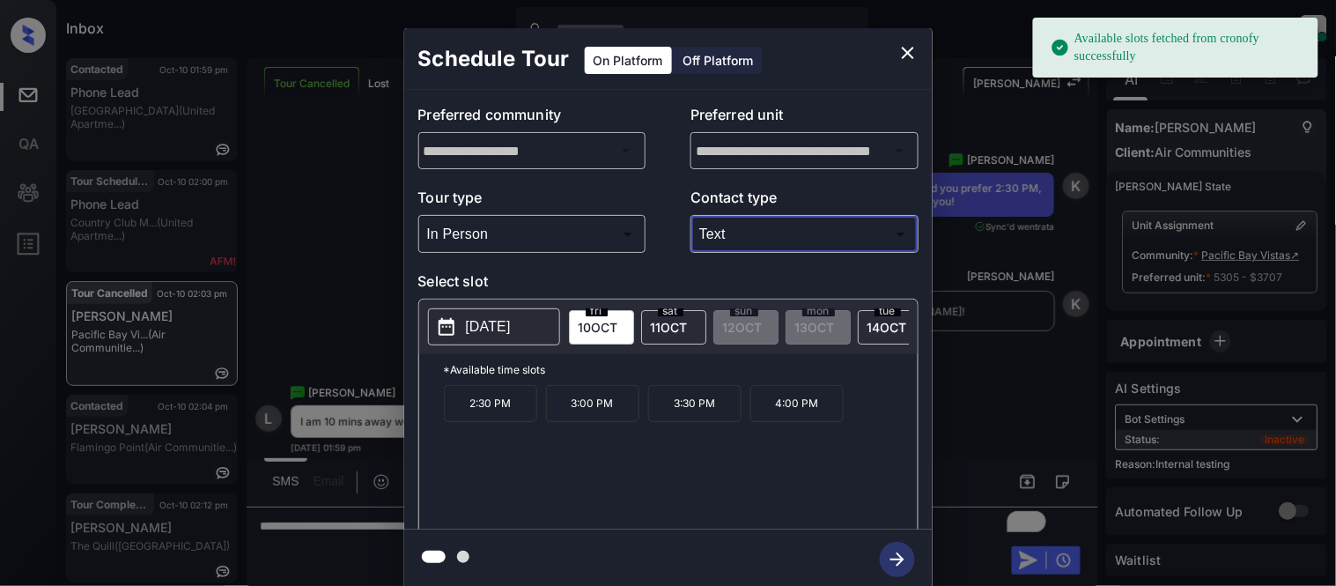
click at [470, 328] on p "[DATE]" at bounding box center [488, 326] width 45 height 21
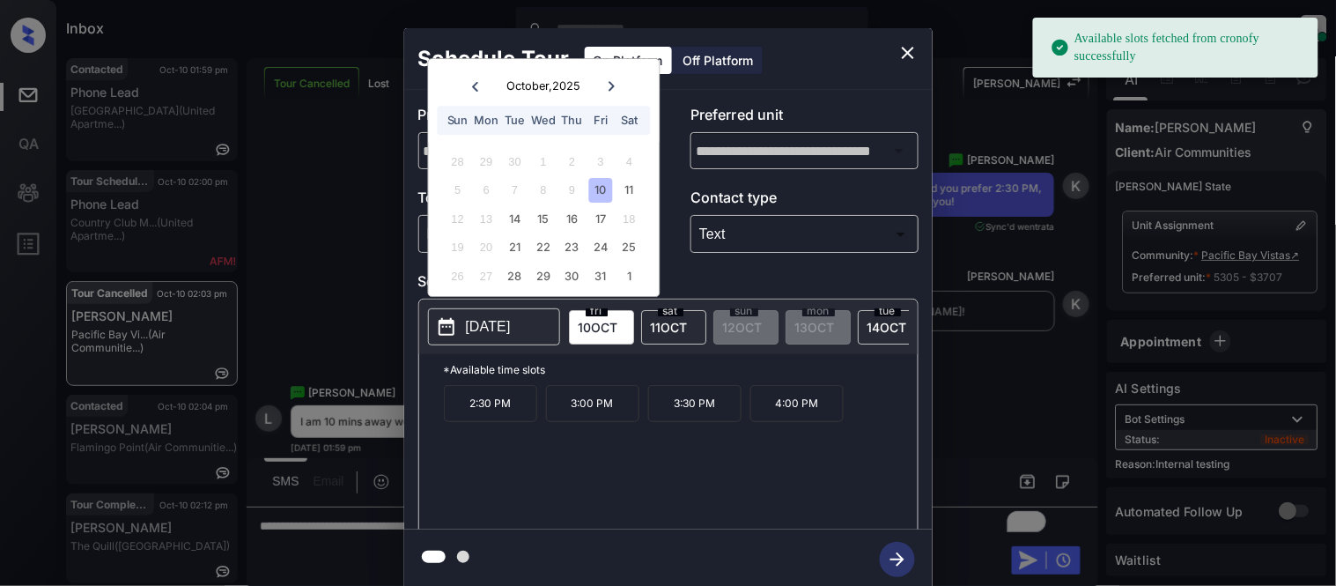
click at [474, 410] on p "2:30 PM" at bounding box center [490, 403] width 93 height 37
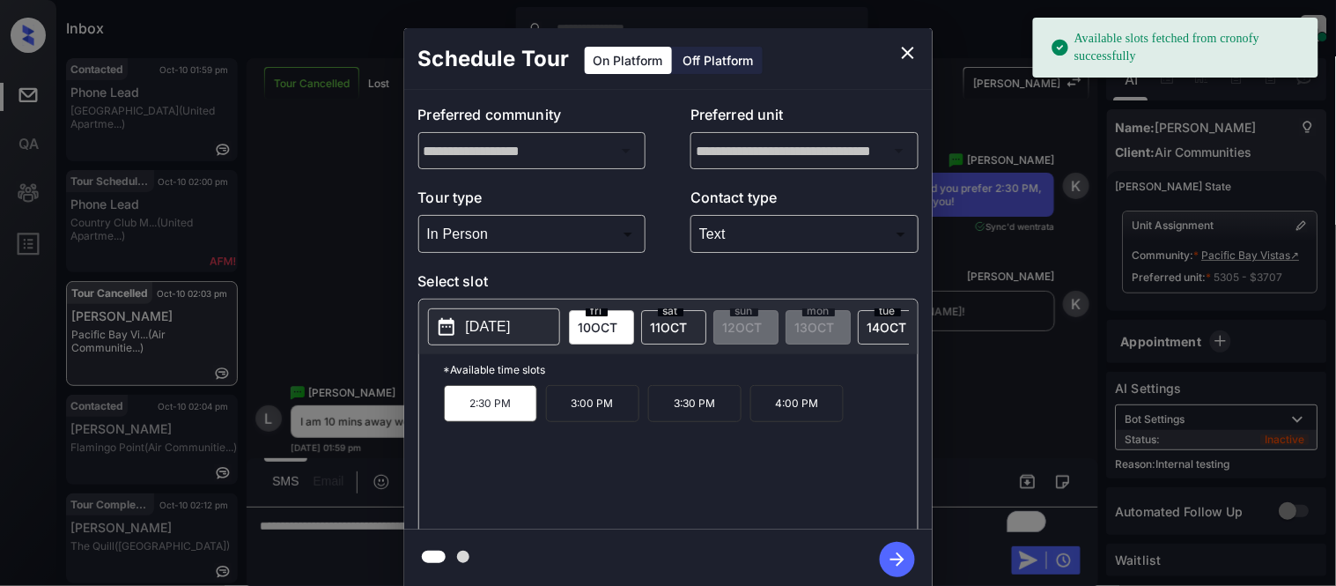
click at [901, 553] on icon "button" at bounding box center [897, 559] width 35 height 35
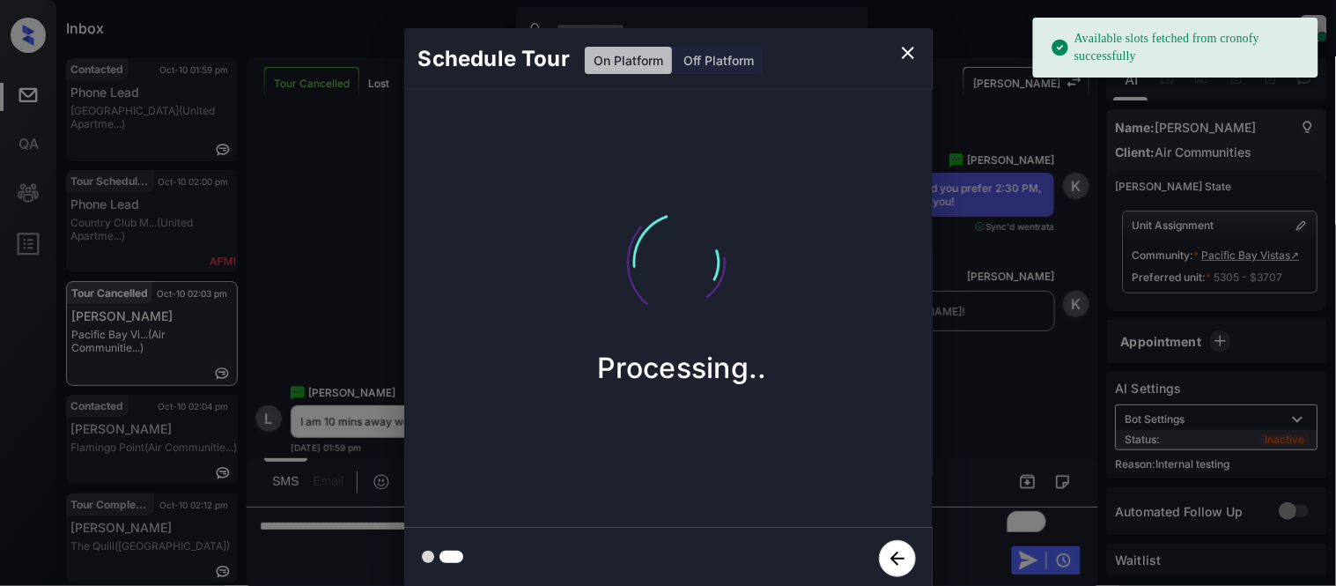
click at [976, 417] on div "Schedule Tour On Platform Off Platform Processing.." at bounding box center [668, 309] width 1336 height 618
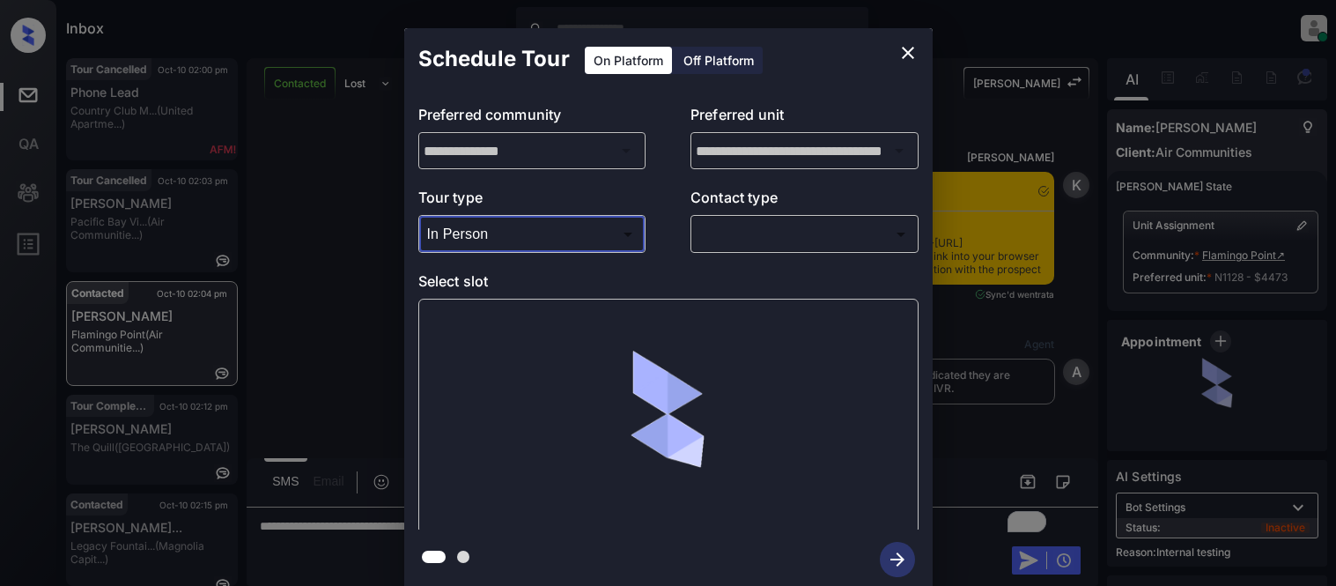
click at [676, 233] on div at bounding box center [668, 293] width 1336 height 586
click at [726, 240] on div at bounding box center [668, 293] width 1336 height 586
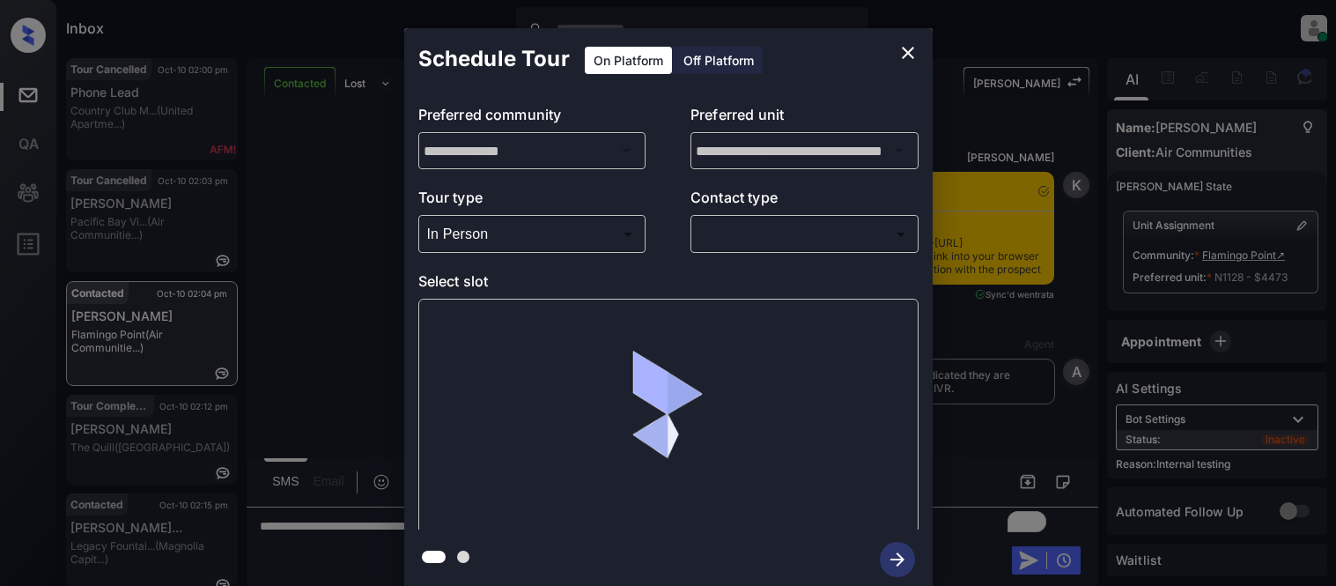
click at [726, 240] on body "Inbox Kristina Cataag Online Set yourself offline Set yourself on break Profile…" at bounding box center [668, 293] width 1336 height 586
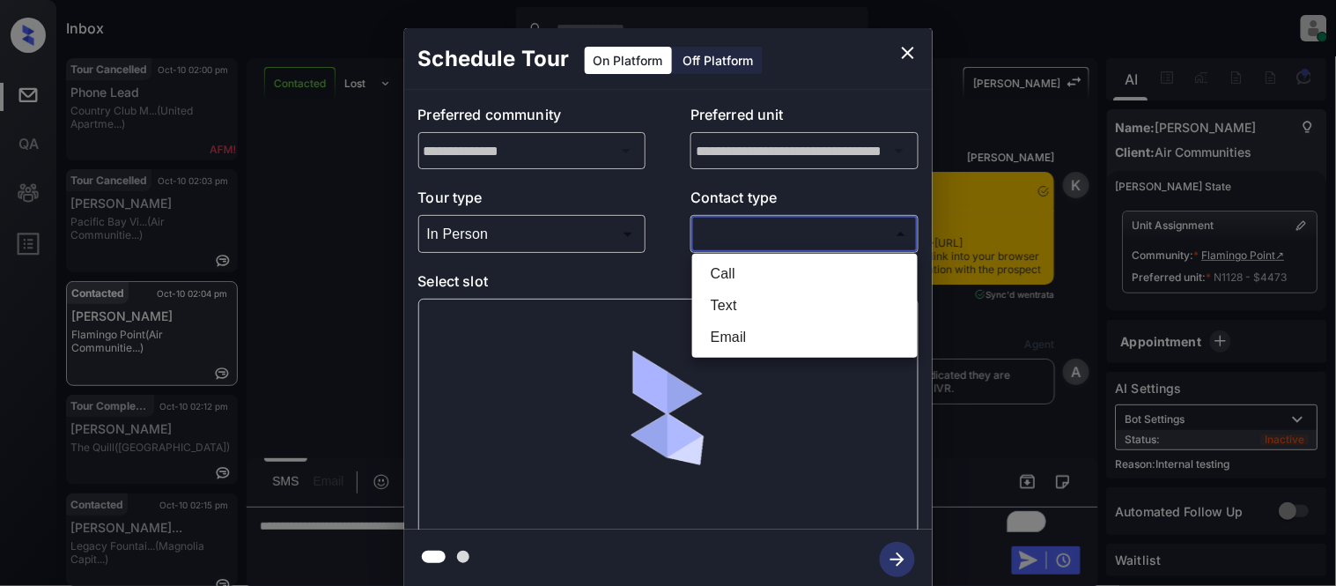
scroll to position [4, 0]
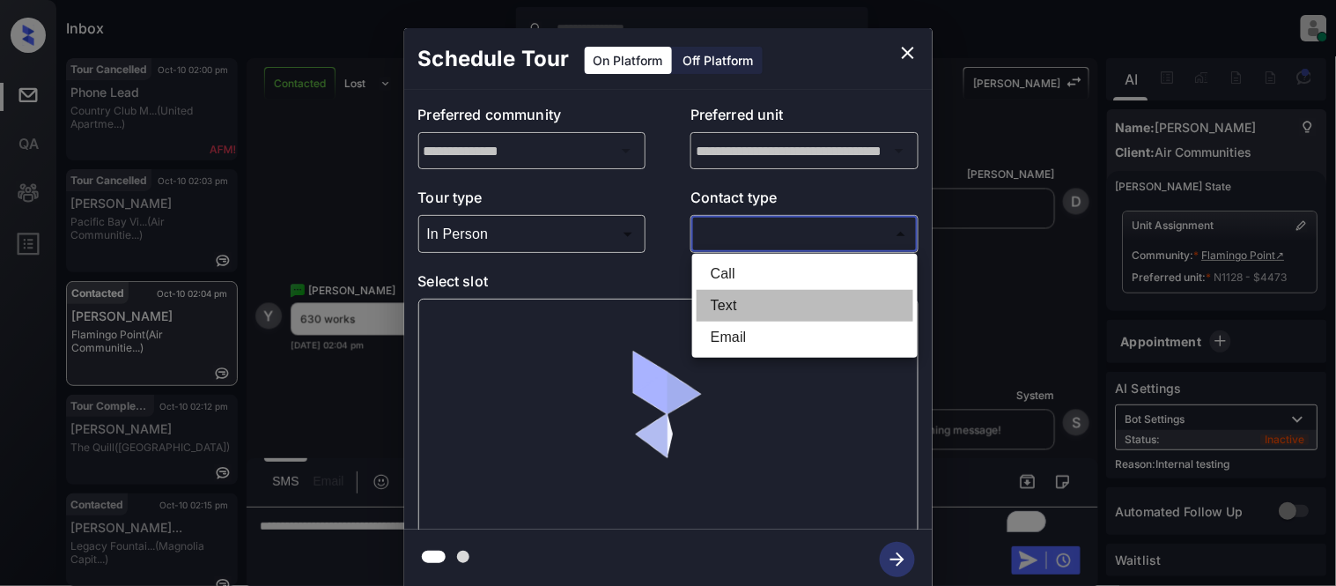
click at [723, 312] on li "Text" at bounding box center [805, 306] width 217 height 32
type input "****"
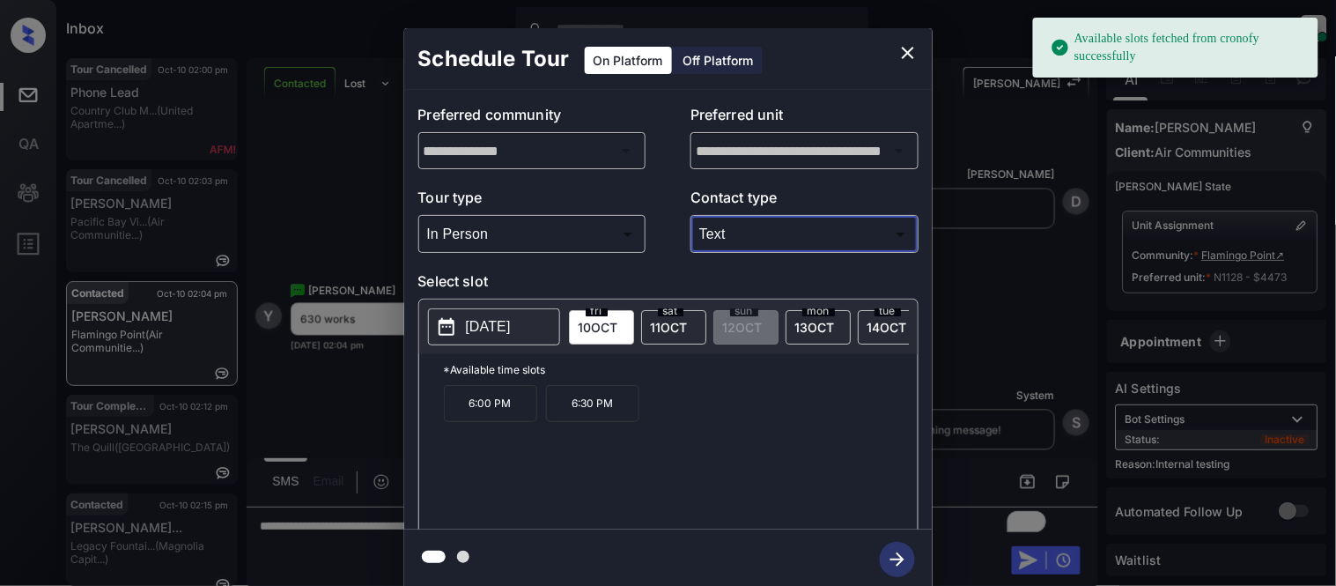
click at [573, 409] on p "6:30 PM" at bounding box center [592, 403] width 93 height 37
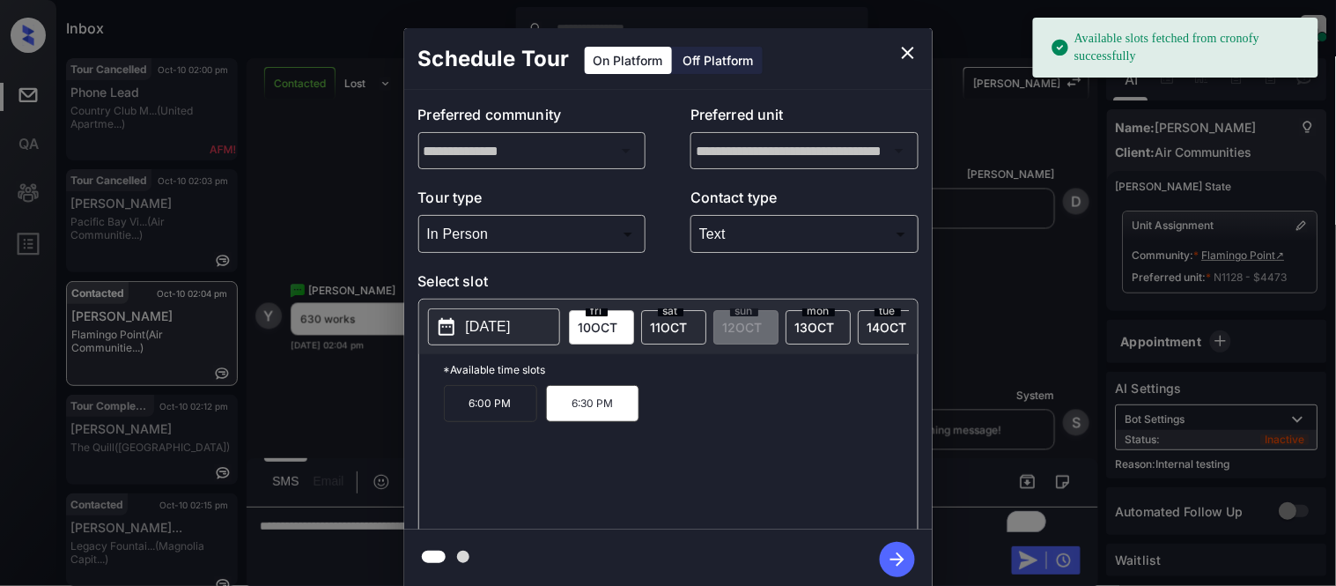
click at [899, 556] on icon "button" at bounding box center [898, 559] width 14 height 14
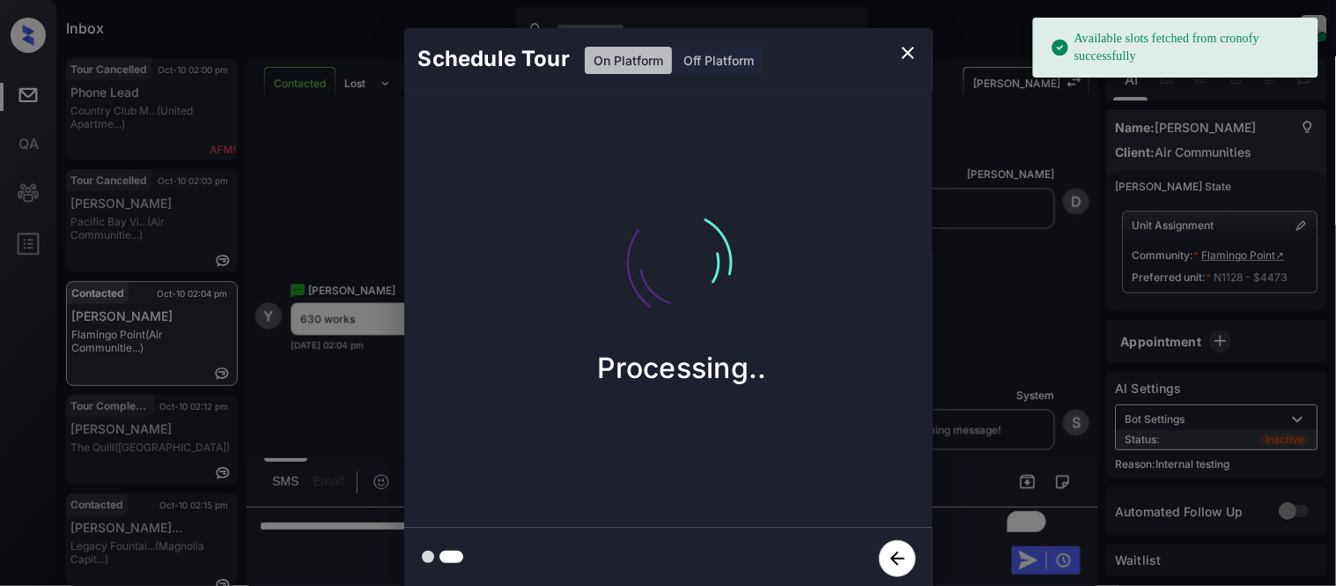
click at [932, 460] on div "Schedule Tour On Platform Off Platform Processing.." at bounding box center [668, 309] width 1336 height 618
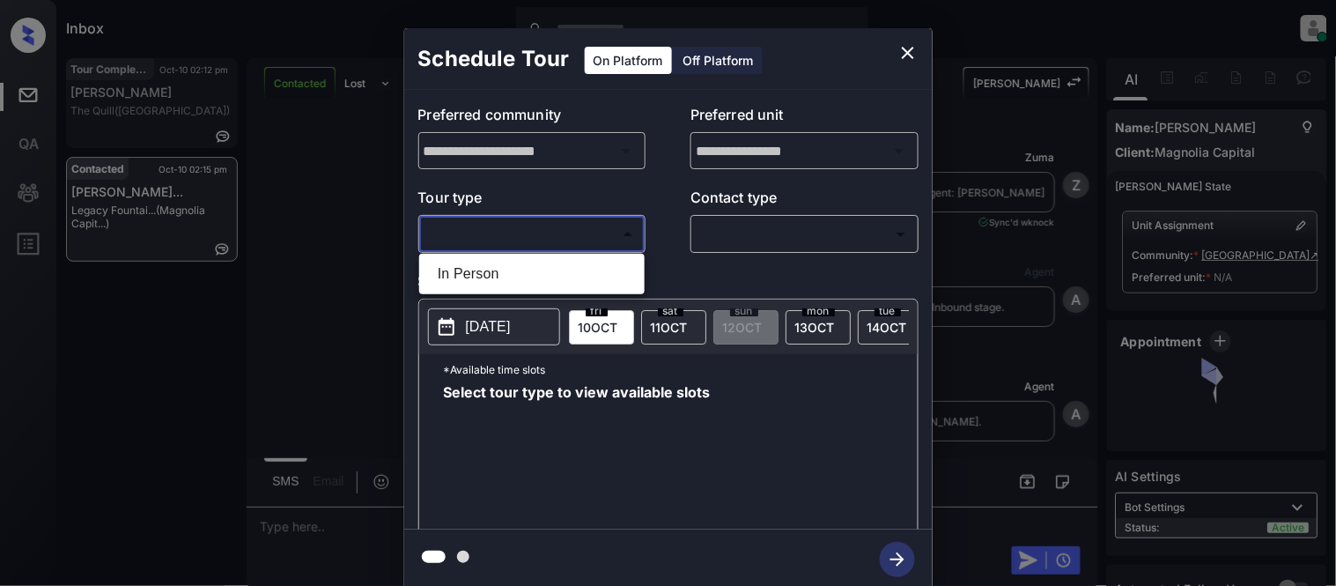
scroll to position [6609, 0]
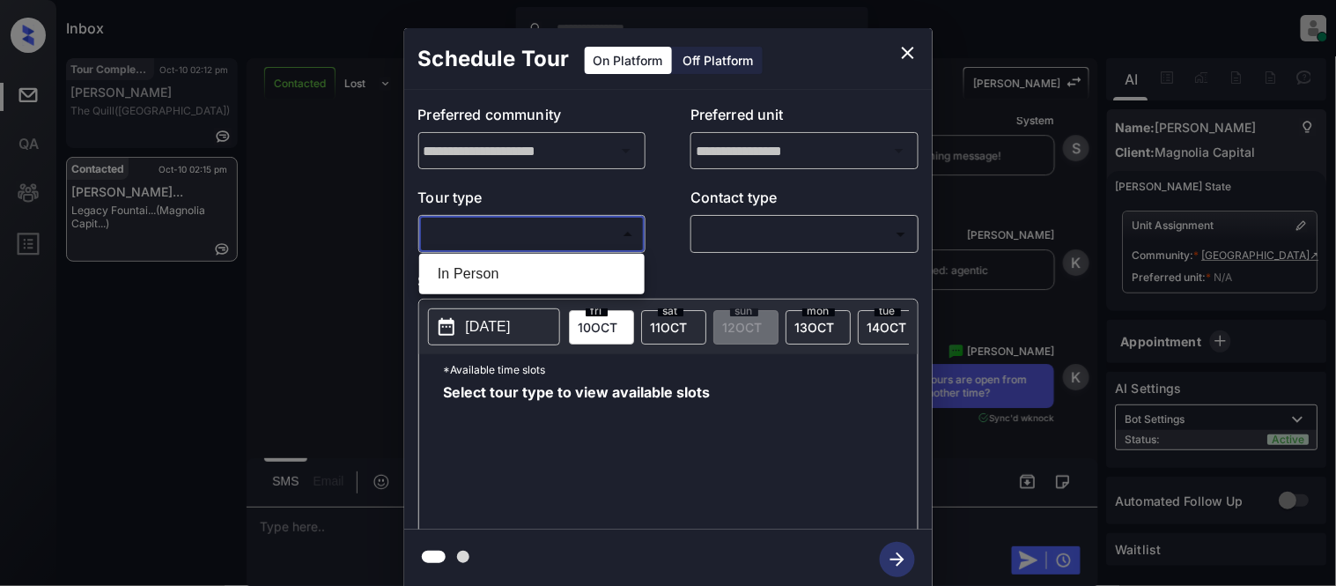
click at [903, 58] on div at bounding box center [668, 293] width 1336 height 586
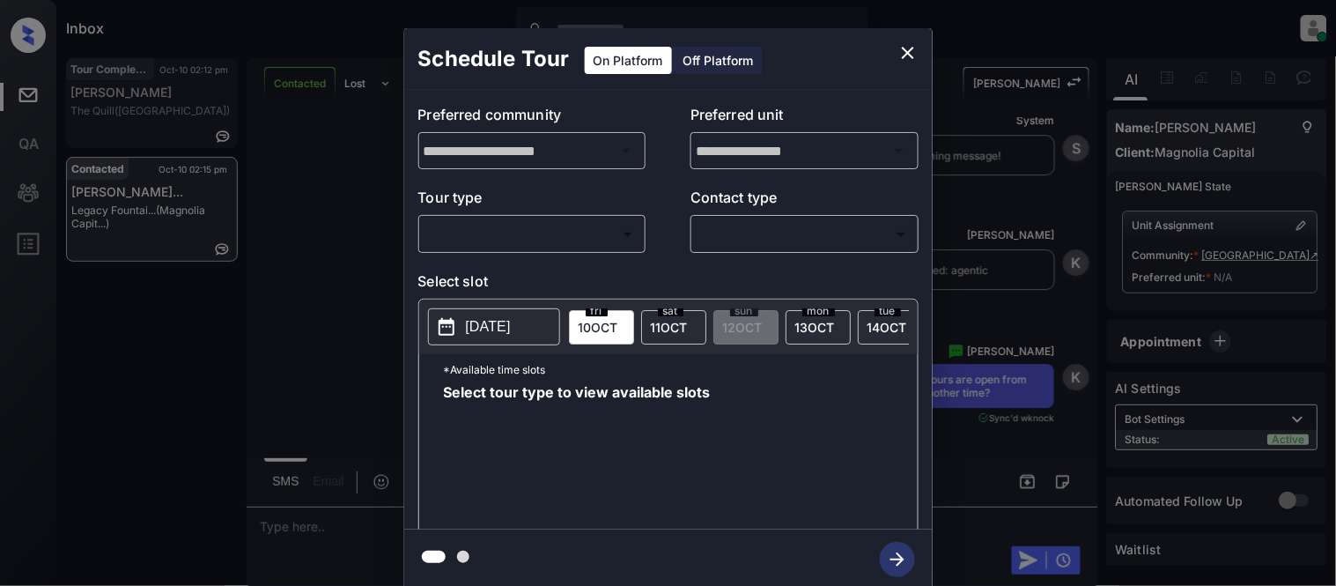
click at [1040, 141] on div "**********" at bounding box center [668, 309] width 1336 height 618
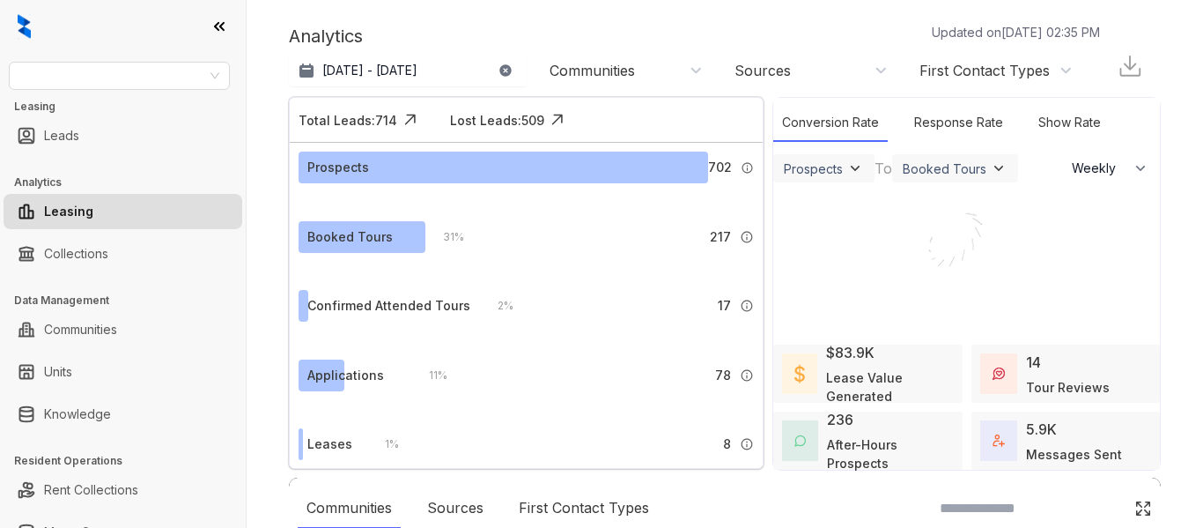
select select "******"
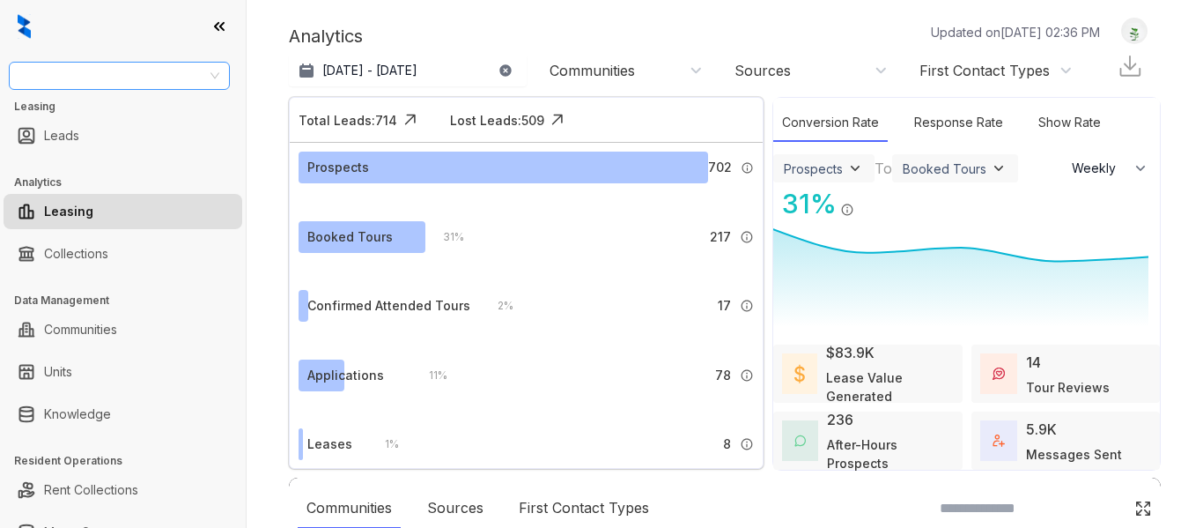
click at [149, 85] on input "search" at bounding box center [111, 76] width 184 height 26
click at [149, 78] on input "search" at bounding box center [111, 76] width 184 height 26
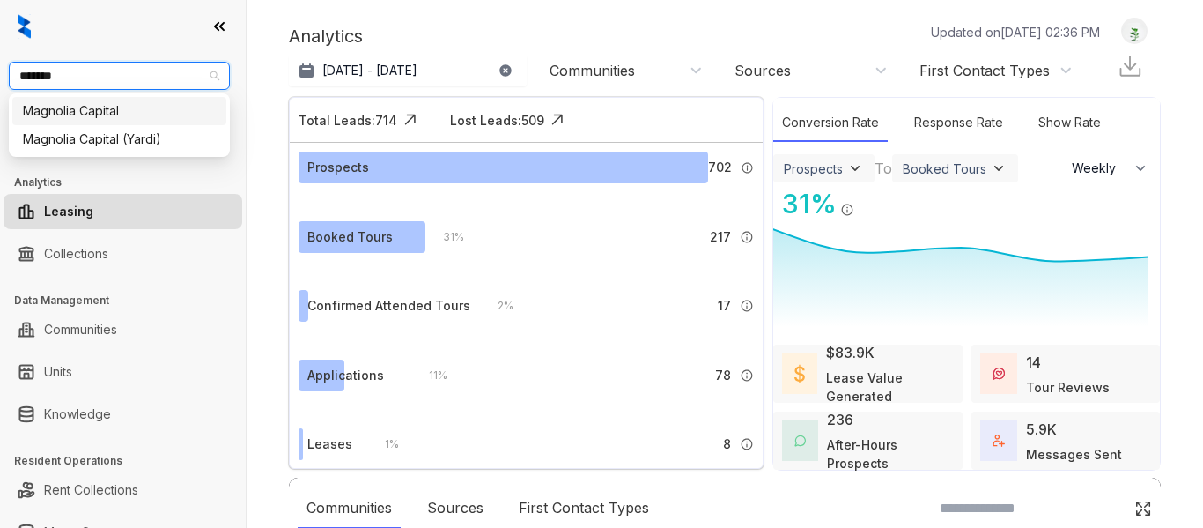
type input "********"
click at [152, 106] on div "Magnolia Capital" at bounding box center [119, 110] width 193 height 19
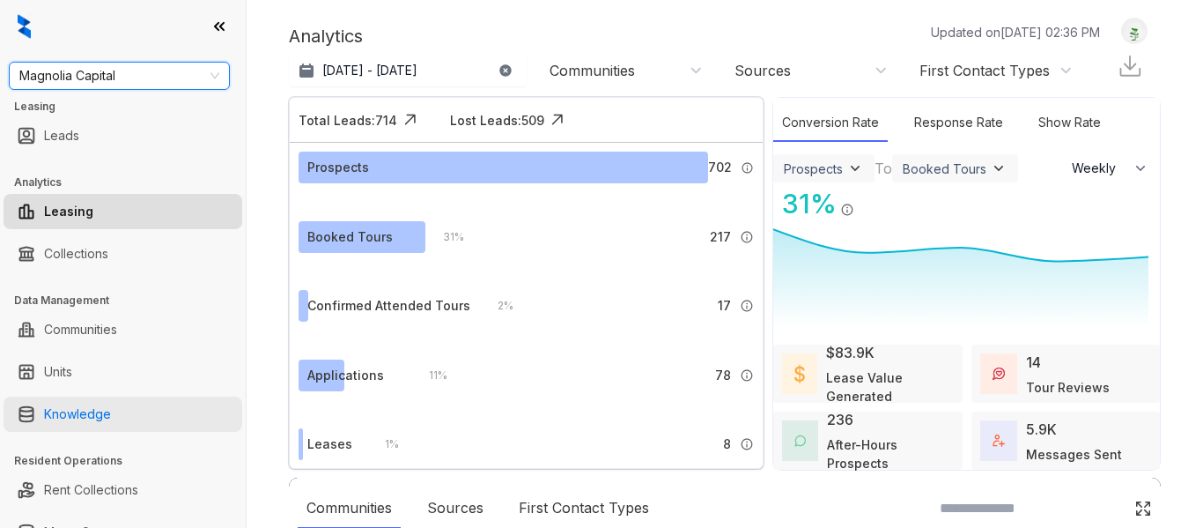
click at [111, 401] on link "Knowledge" at bounding box center [77, 413] width 67 height 35
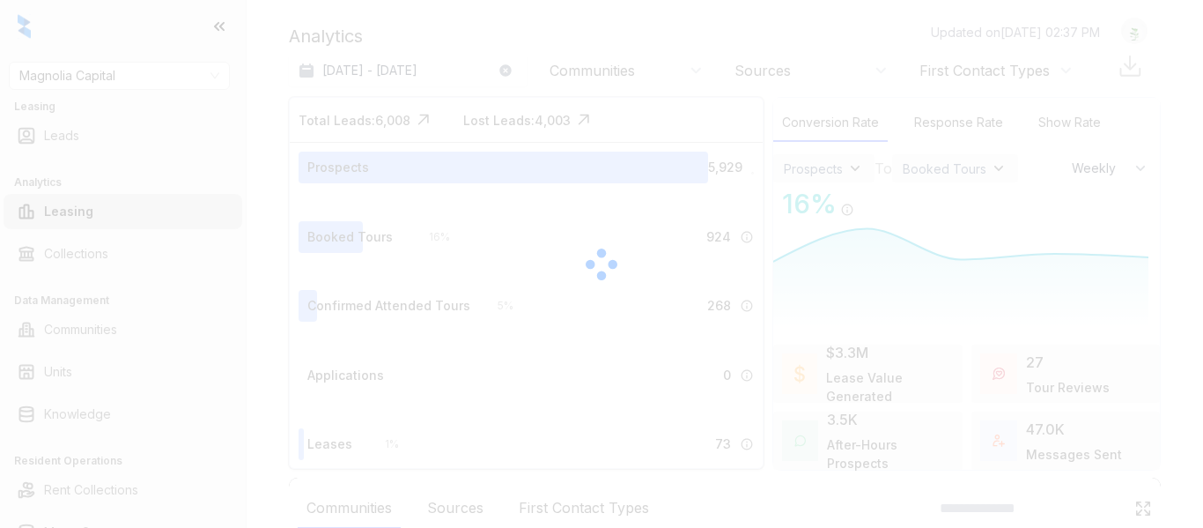
select select "******"
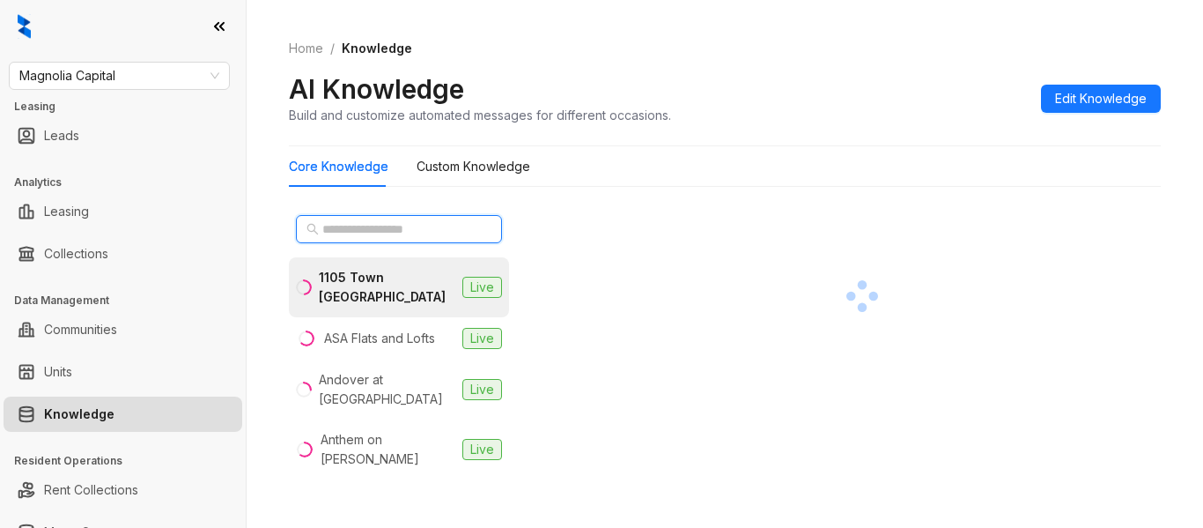
click at [426, 234] on input "text" at bounding box center [399, 228] width 155 height 19
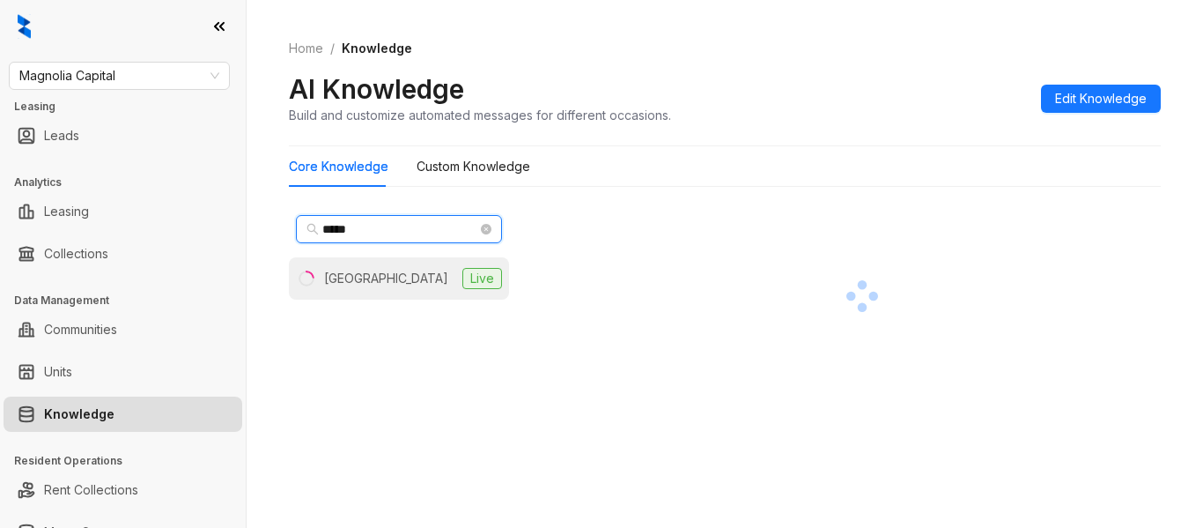
type input "*****"
click at [420, 268] on li "Legacy Fountain Plaza Live" at bounding box center [399, 278] width 220 height 42
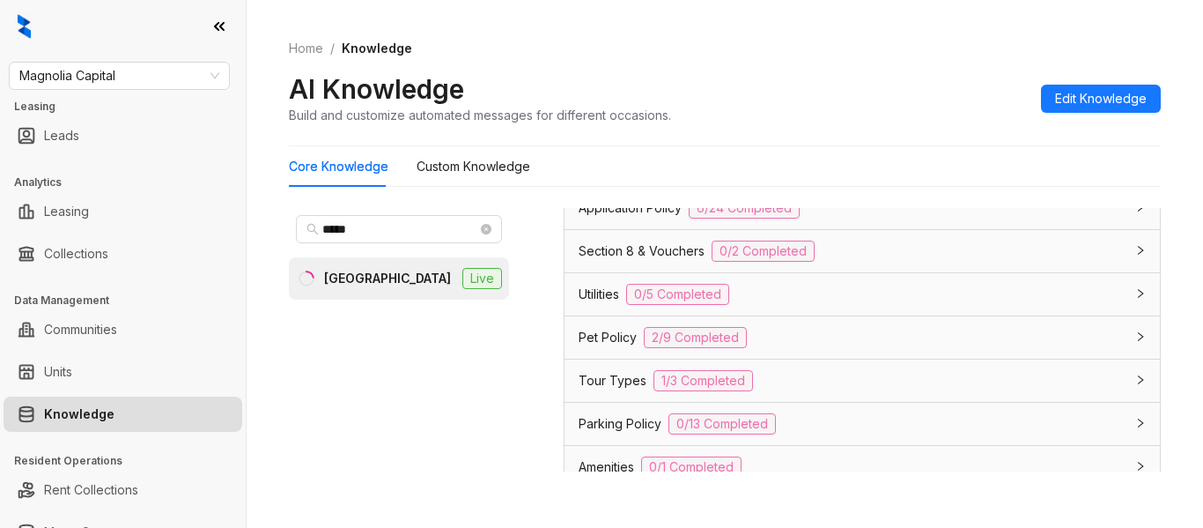
scroll to position [1321, 0]
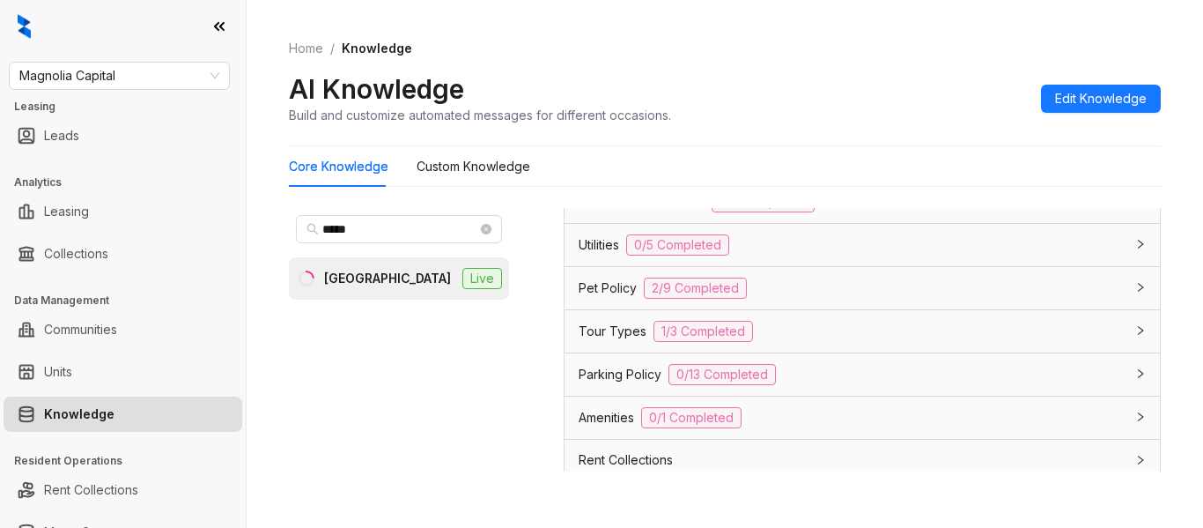
click at [597, 329] on span "Tour Types" at bounding box center [613, 331] width 68 height 19
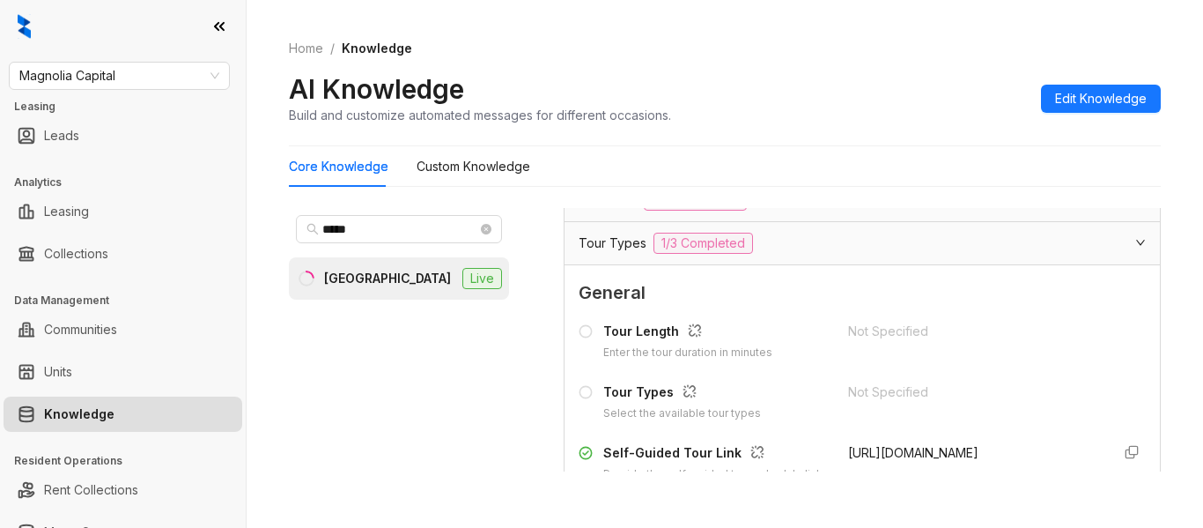
scroll to position [1498, 0]
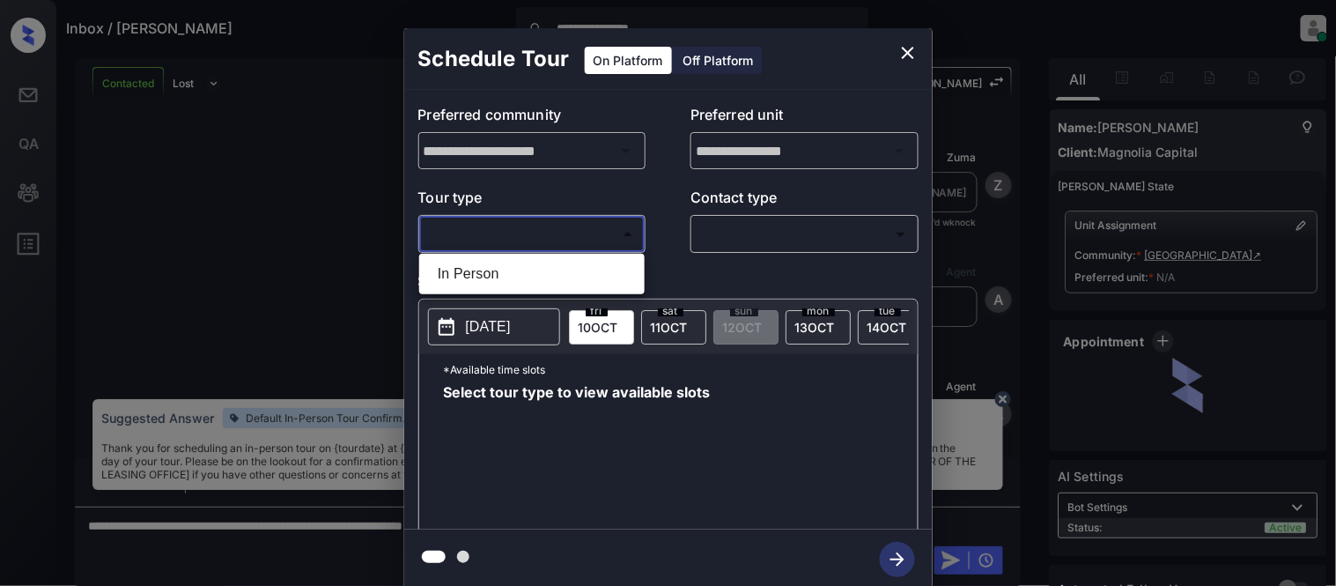
scroll to position [6089, 0]
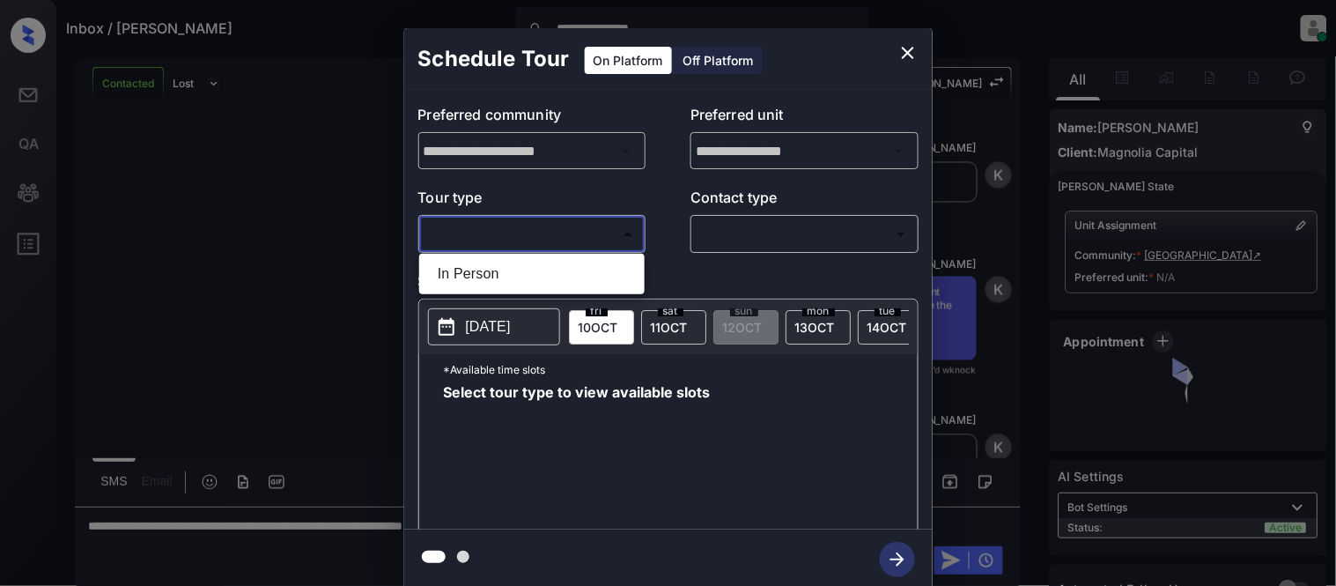
click at [573, 262] on li "In Person" at bounding box center [532, 274] width 217 height 32
type input "********"
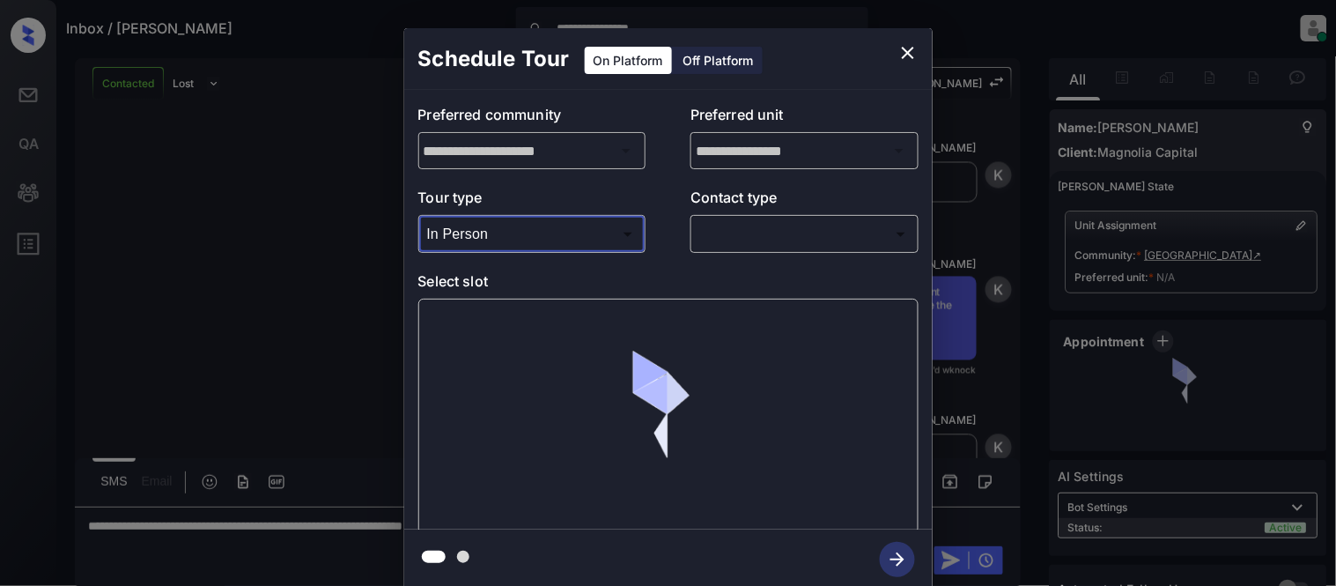
click at [699, 226] on body "**********" at bounding box center [668, 293] width 1336 height 586
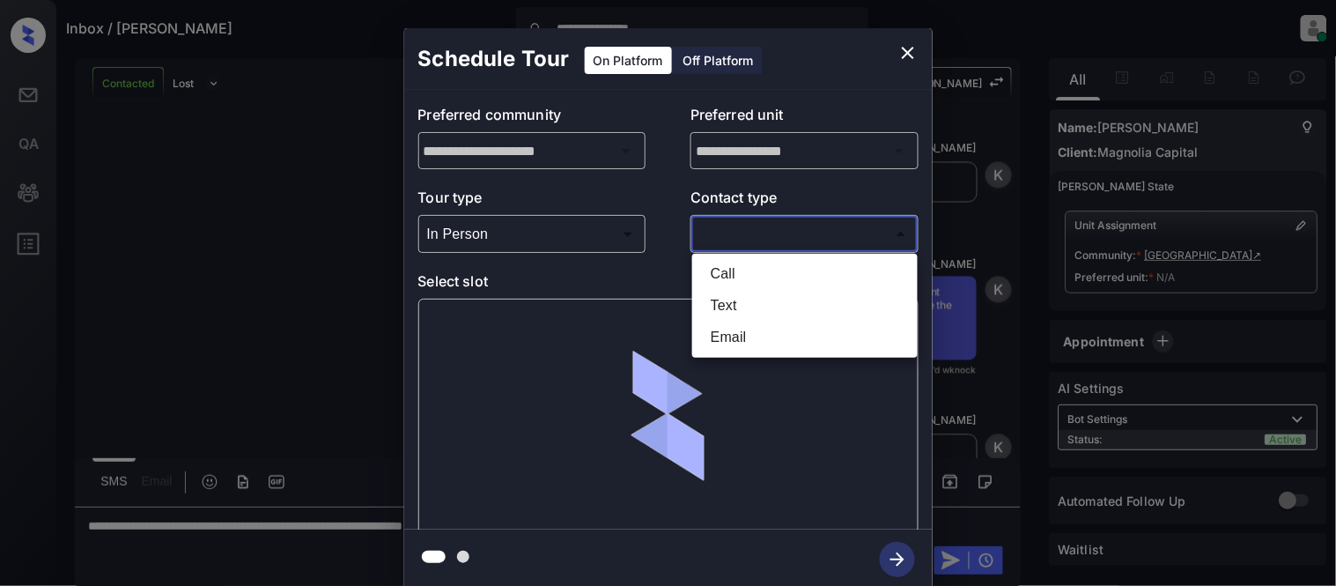
click at [735, 300] on li "Text" at bounding box center [805, 306] width 217 height 32
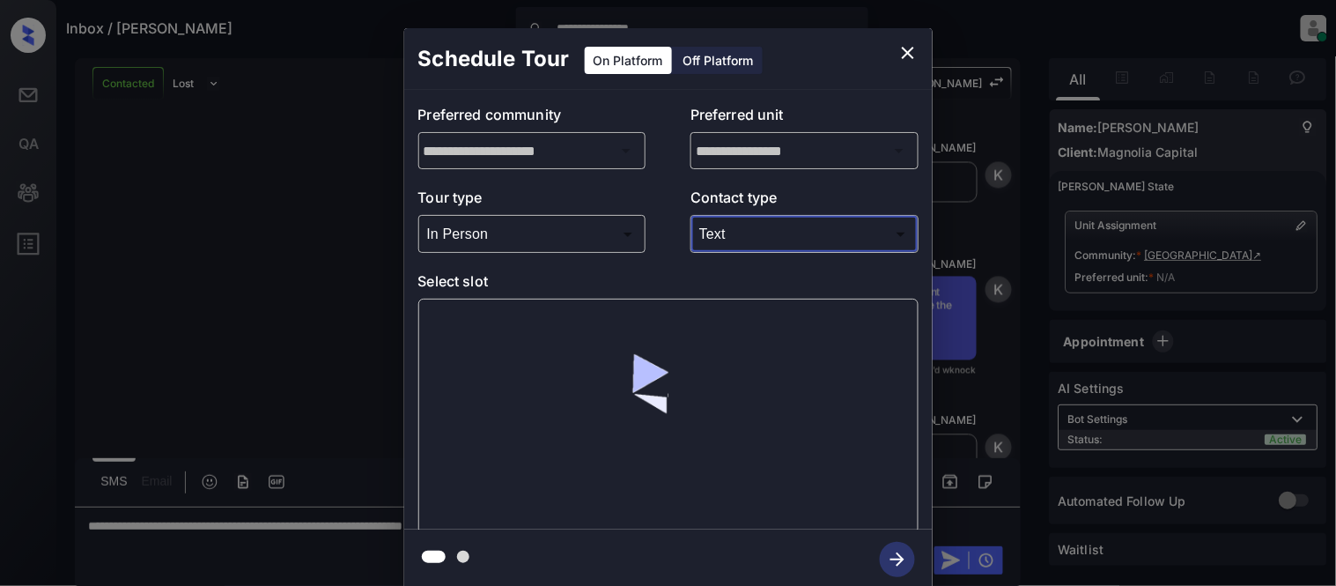
type input "****"
click at [505, 339] on div at bounding box center [668, 416] width 500 height 235
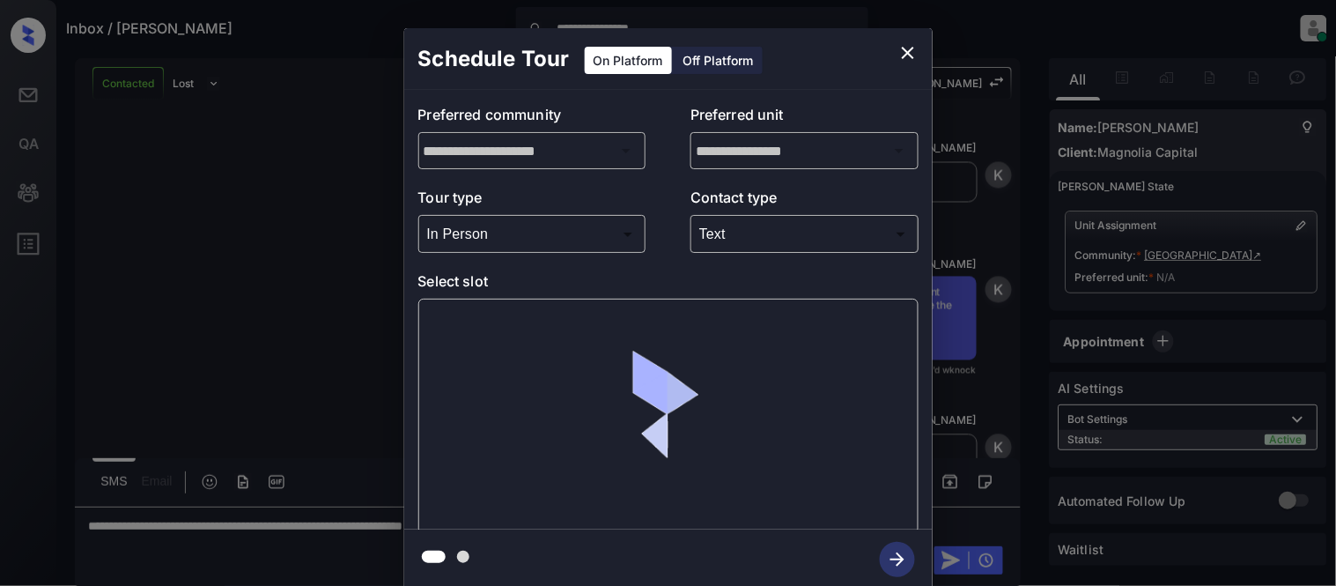
click at [503, 335] on div at bounding box center [668, 416] width 500 height 235
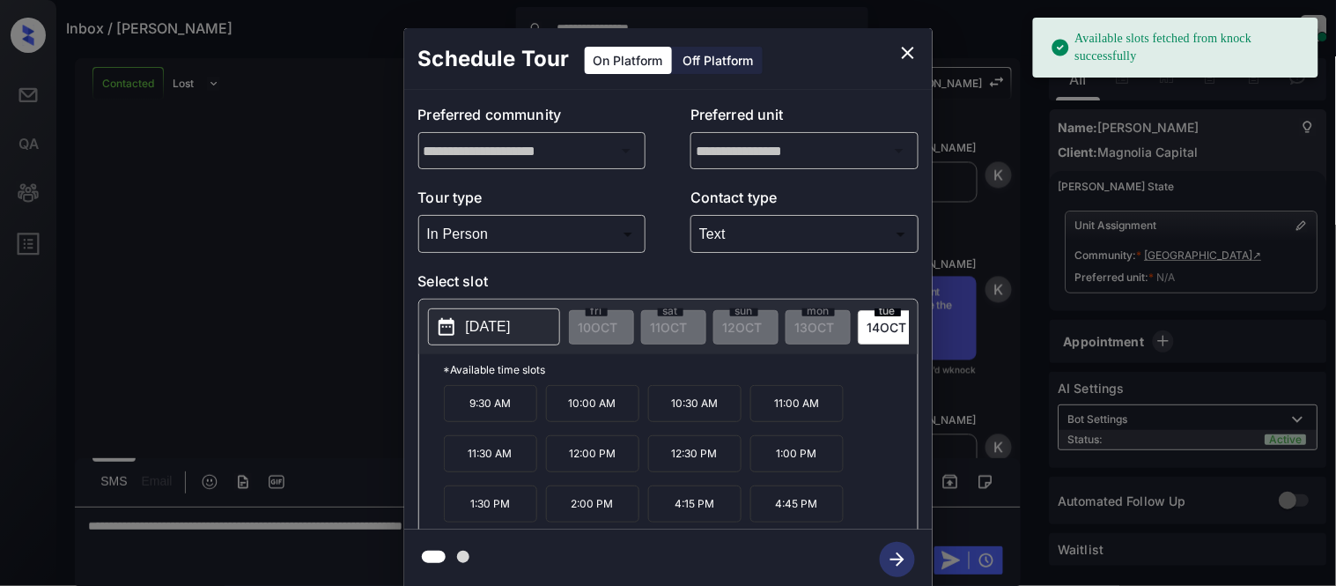
click at [503, 329] on p "[DATE]" at bounding box center [488, 326] width 45 height 21
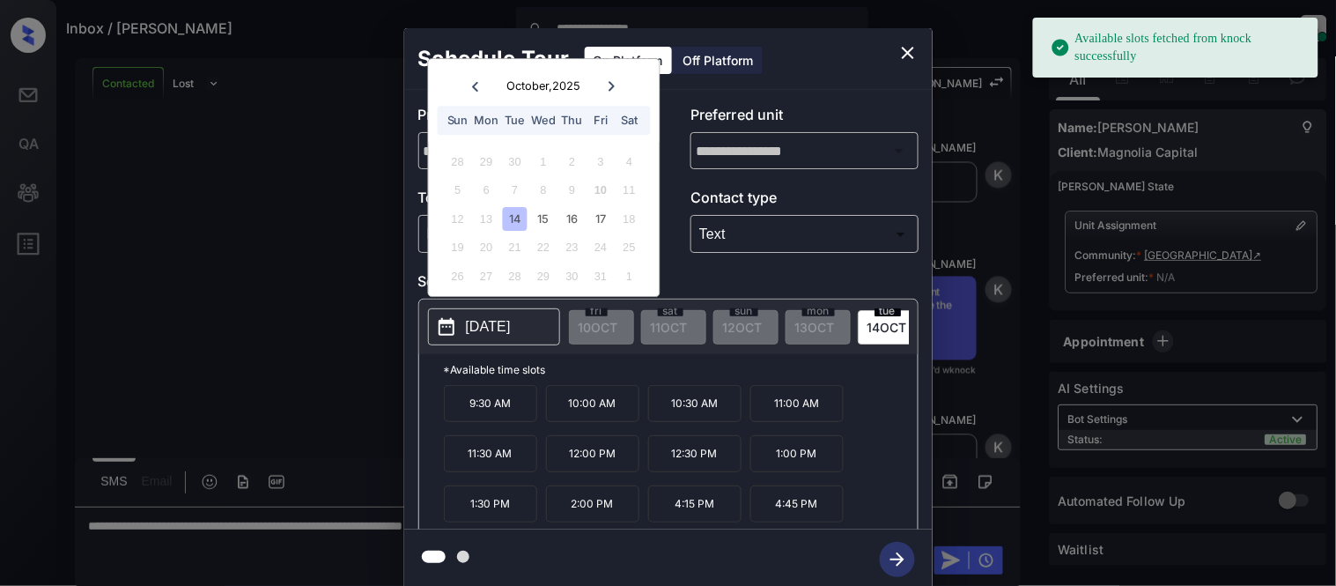
click at [632, 218] on div "18" at bounding box center [630, 219] width 24 height 24
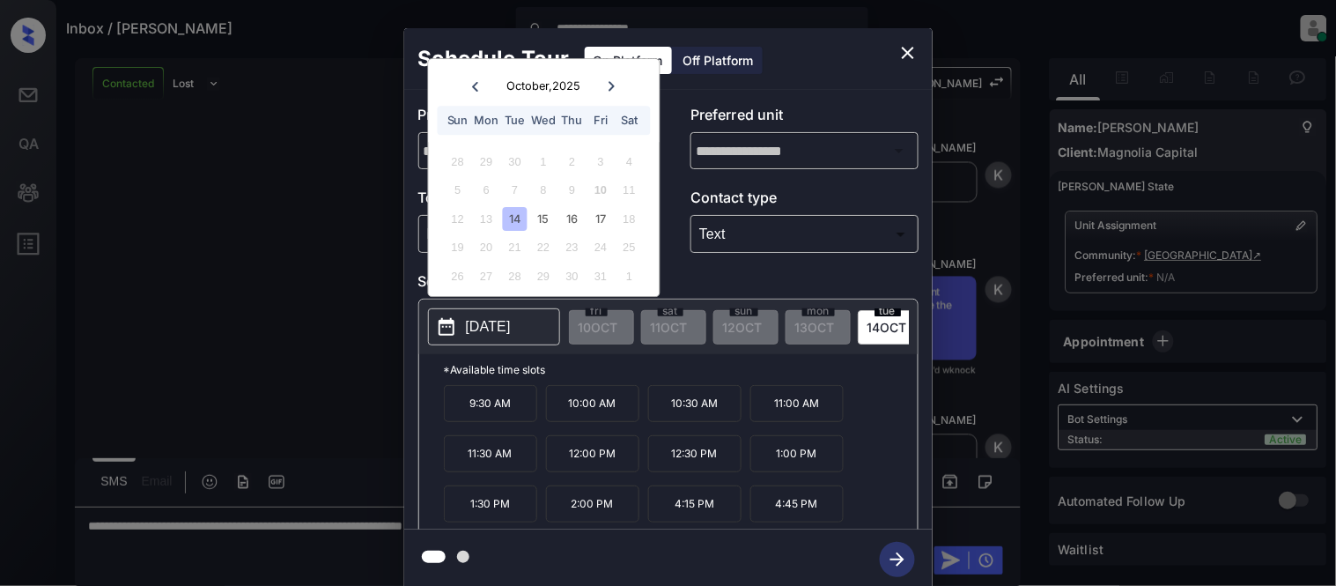
click at [901, 48] on icon "close" at bounding box center [908, 52] width 21 height 21
